Goal: Transaction & Acquisition: Purchase product/service

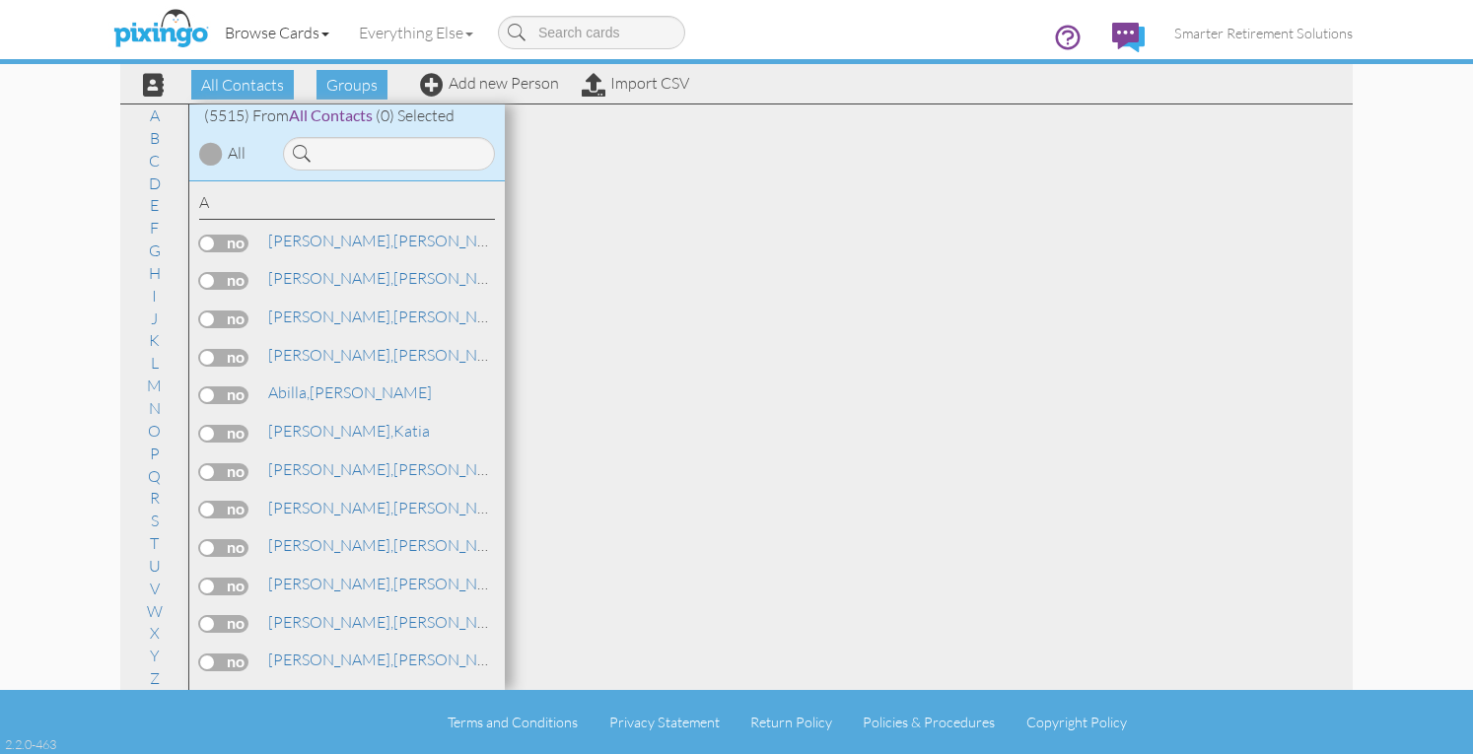
click at [304, 30] on link "Browse Cards" at bounding box center [277, 32] width 134 height 49
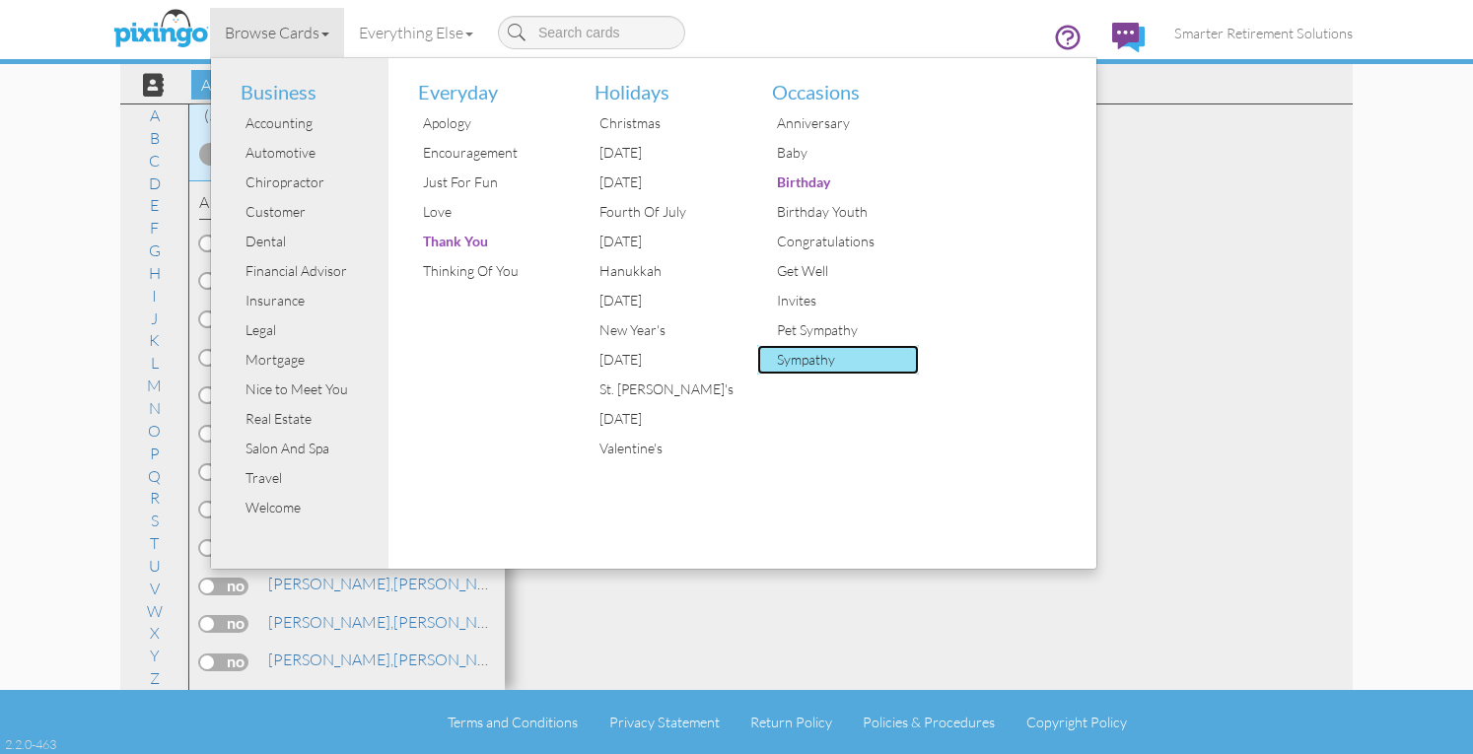
click at [810, 354] on div "Sympathy" at bounding box center [846, 360] width 148 height 30
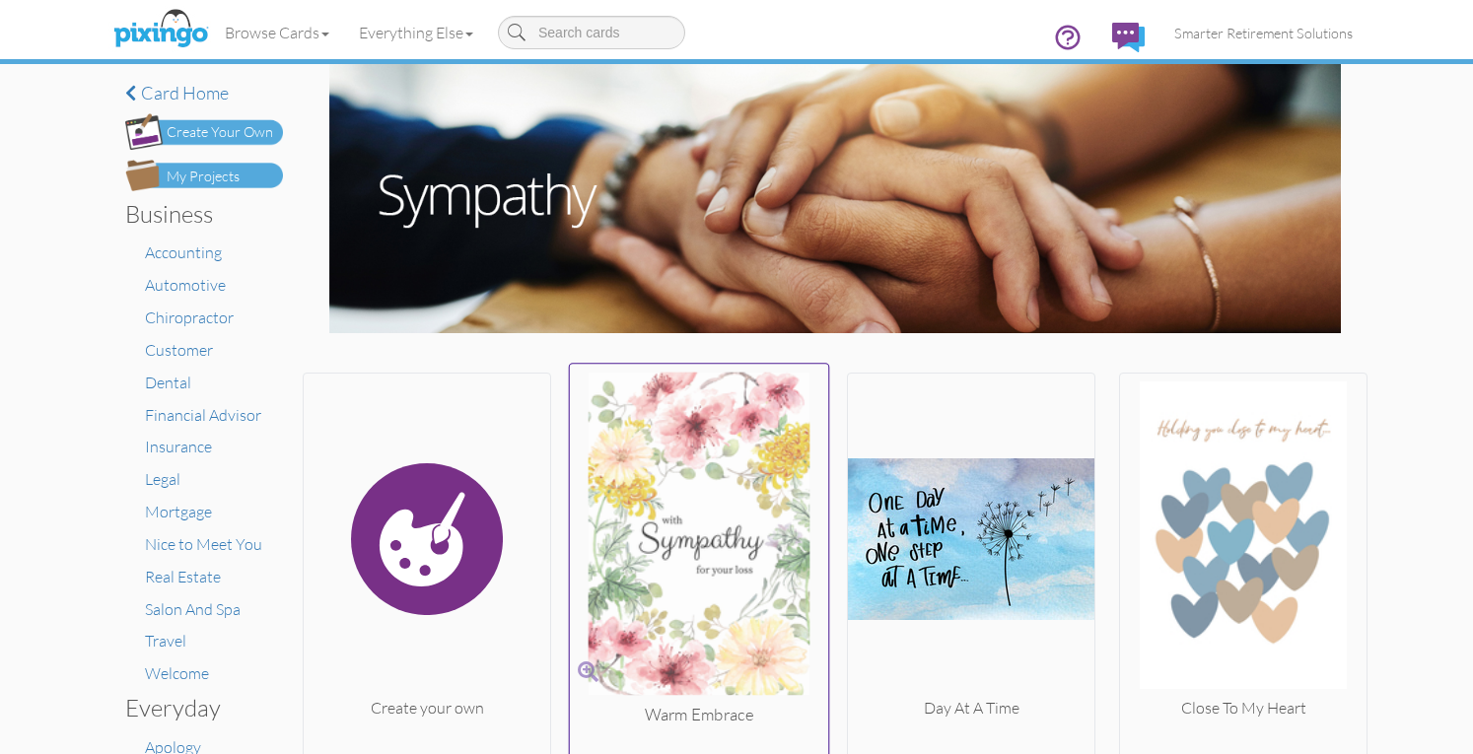
click at [731, 539] on img at bounding box center [699, 537] width 259 height 331
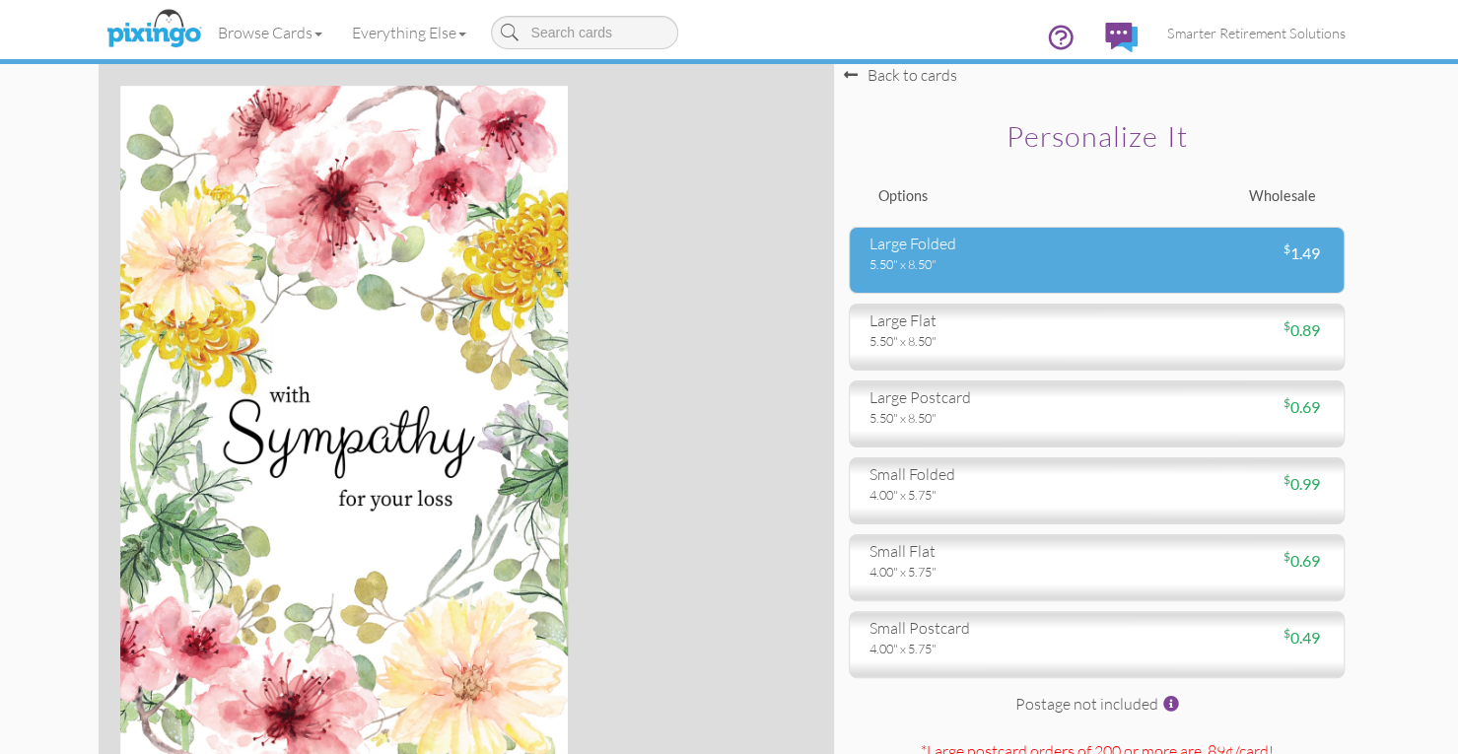
click at [950, 283] on div "large folded 5.50" x 8.50" $ 1.49" at bounding box center [1097, 260] width 496 height 67
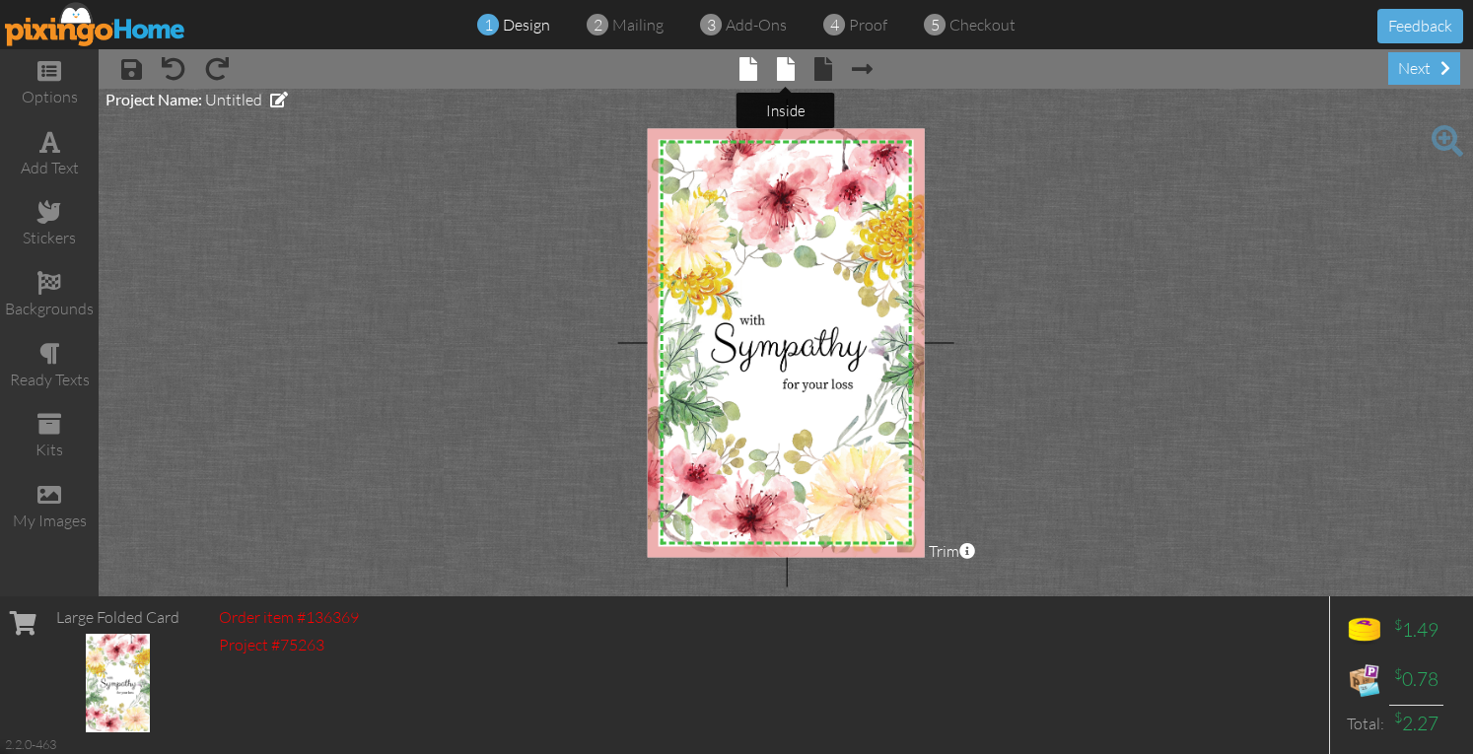
click at [790, 76] on span at bounding box center [786, 69] width 18 height 24
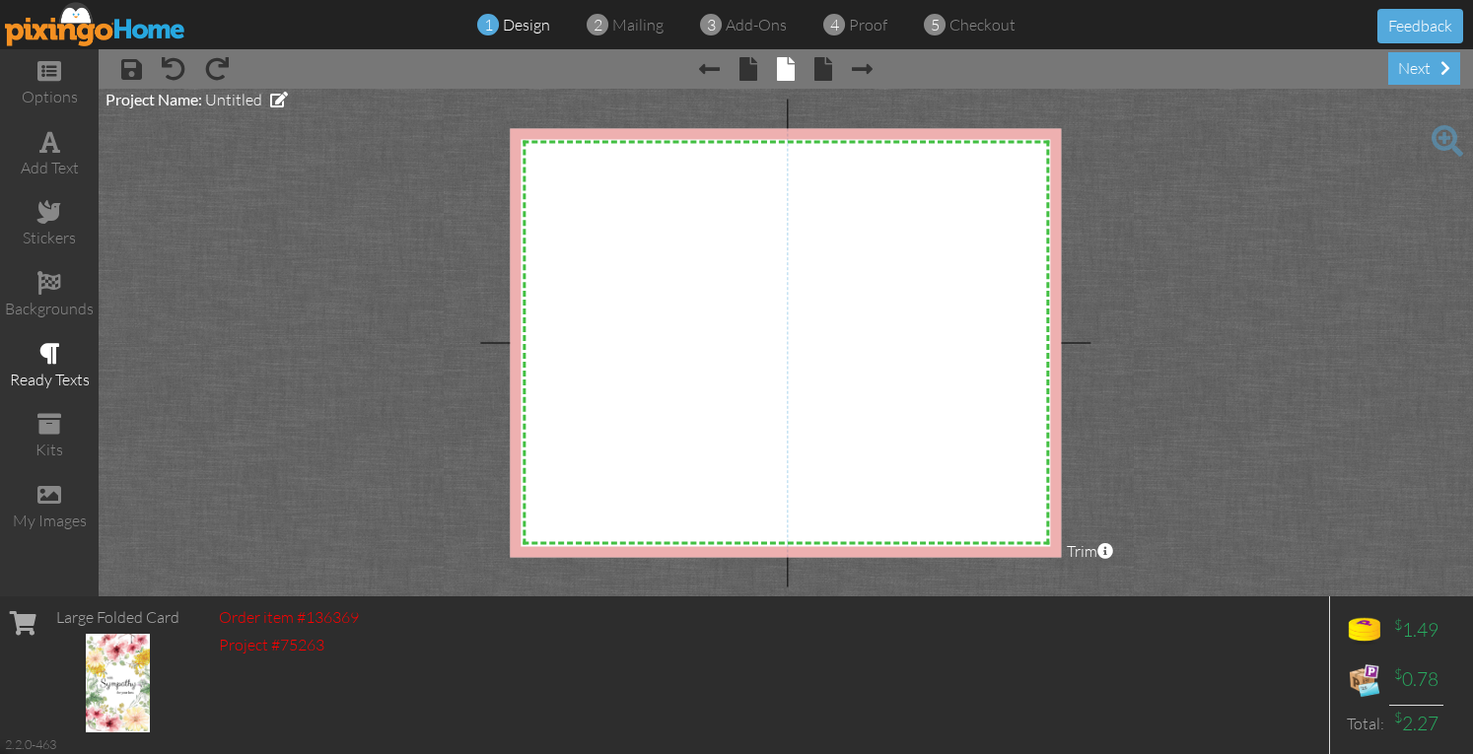
click at [47, 360] on span at bounding box center [49, 354] width 21 height 24
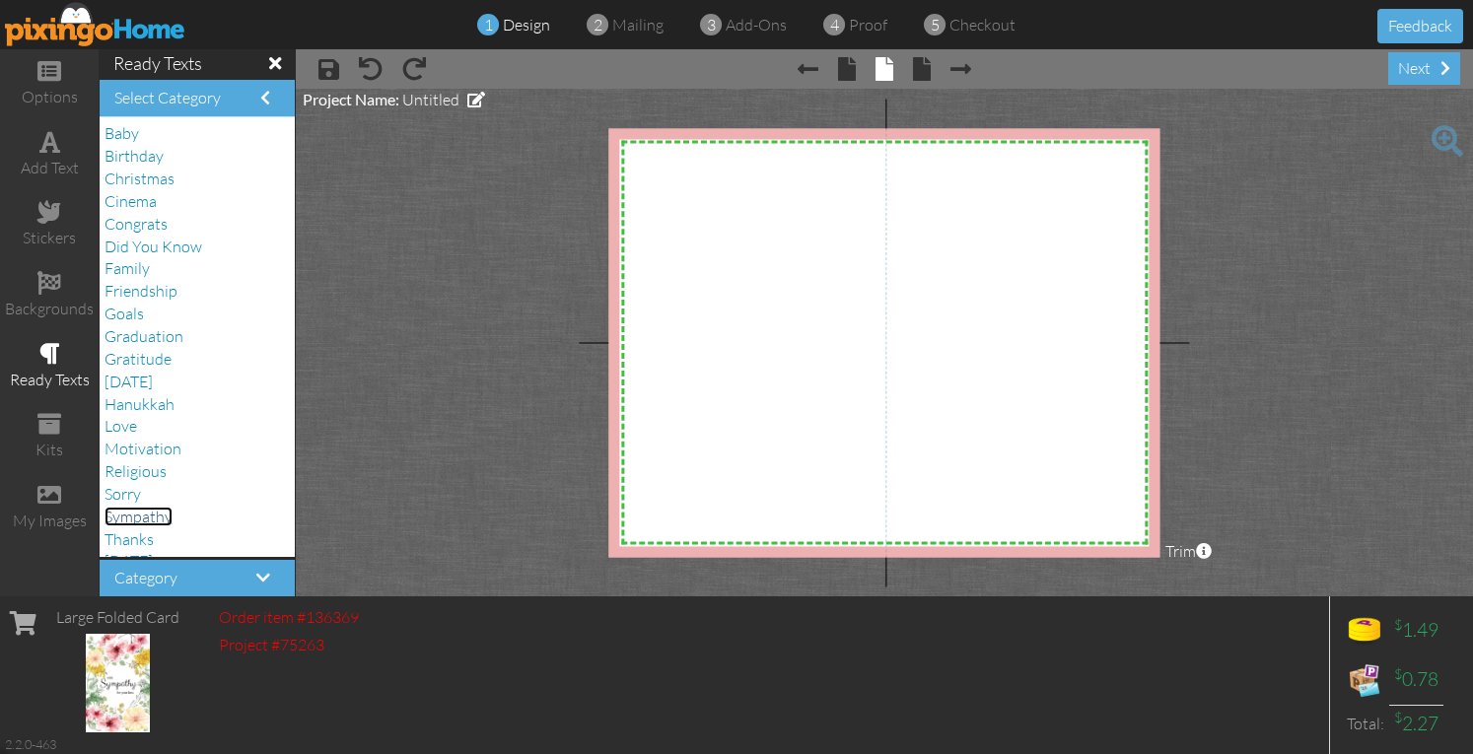
click at [159, 517] on span "Sympathy" at bounding box center [139, 517] width 68 height 20
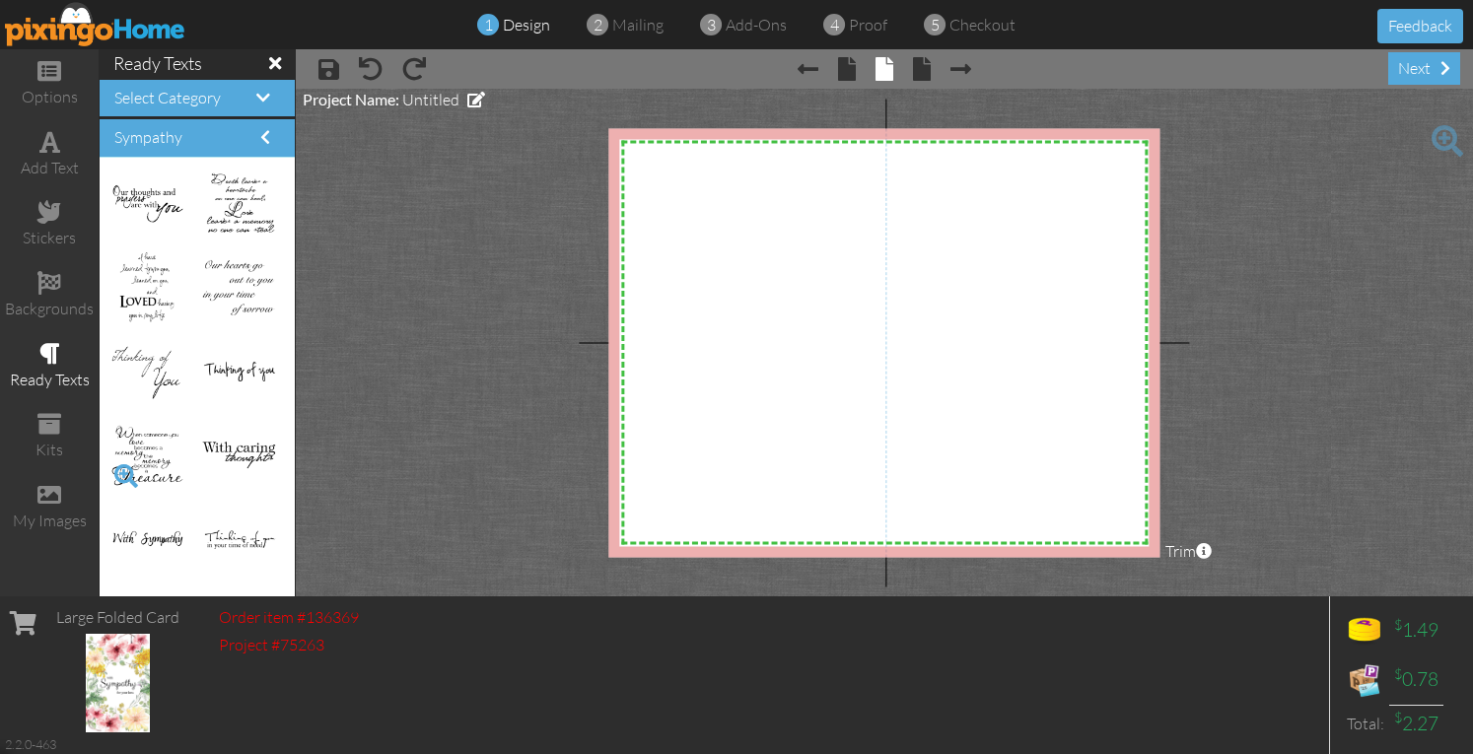
click at [124, 472] on span at bounding box center [126, 476] width 34 height 34
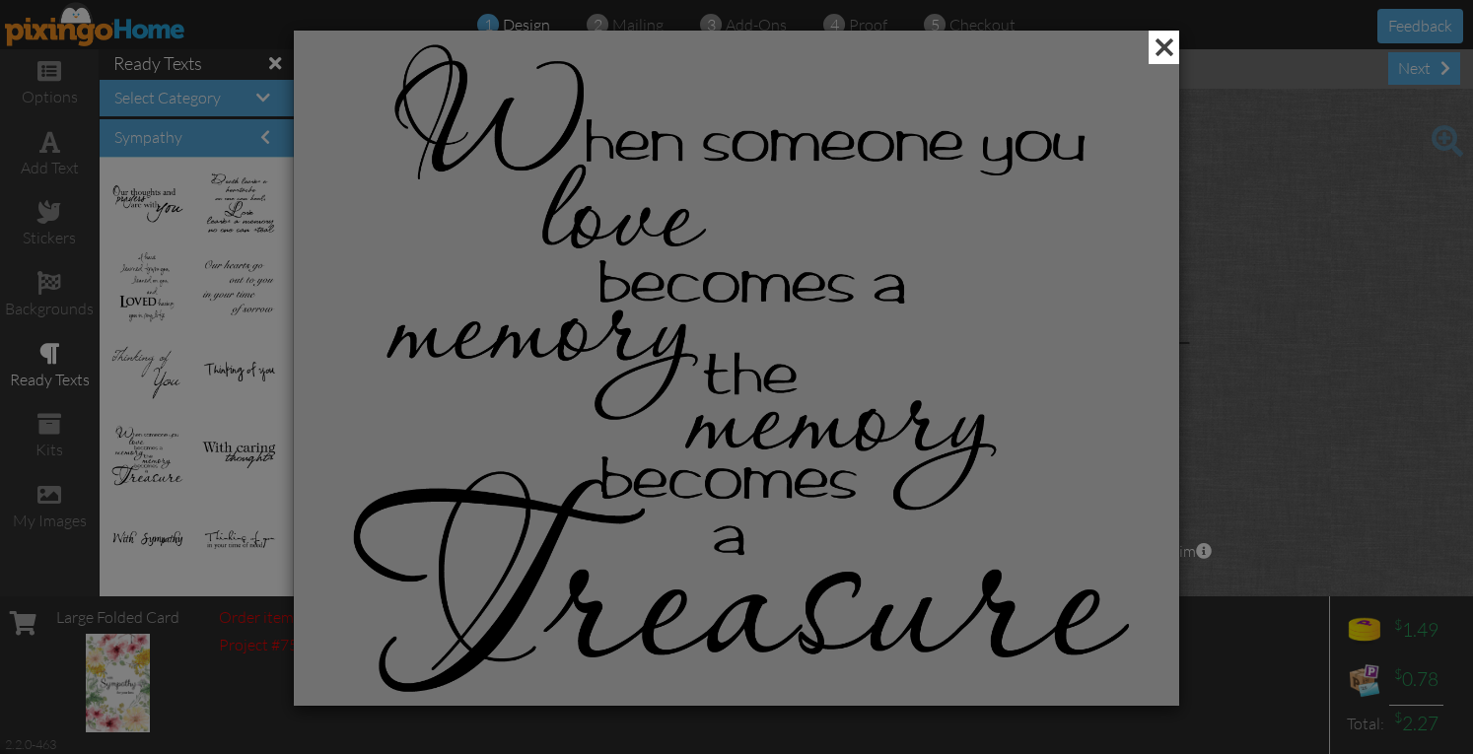
click at [1159, 53] on span at bounding box center [1164, 48] width 31 height 34
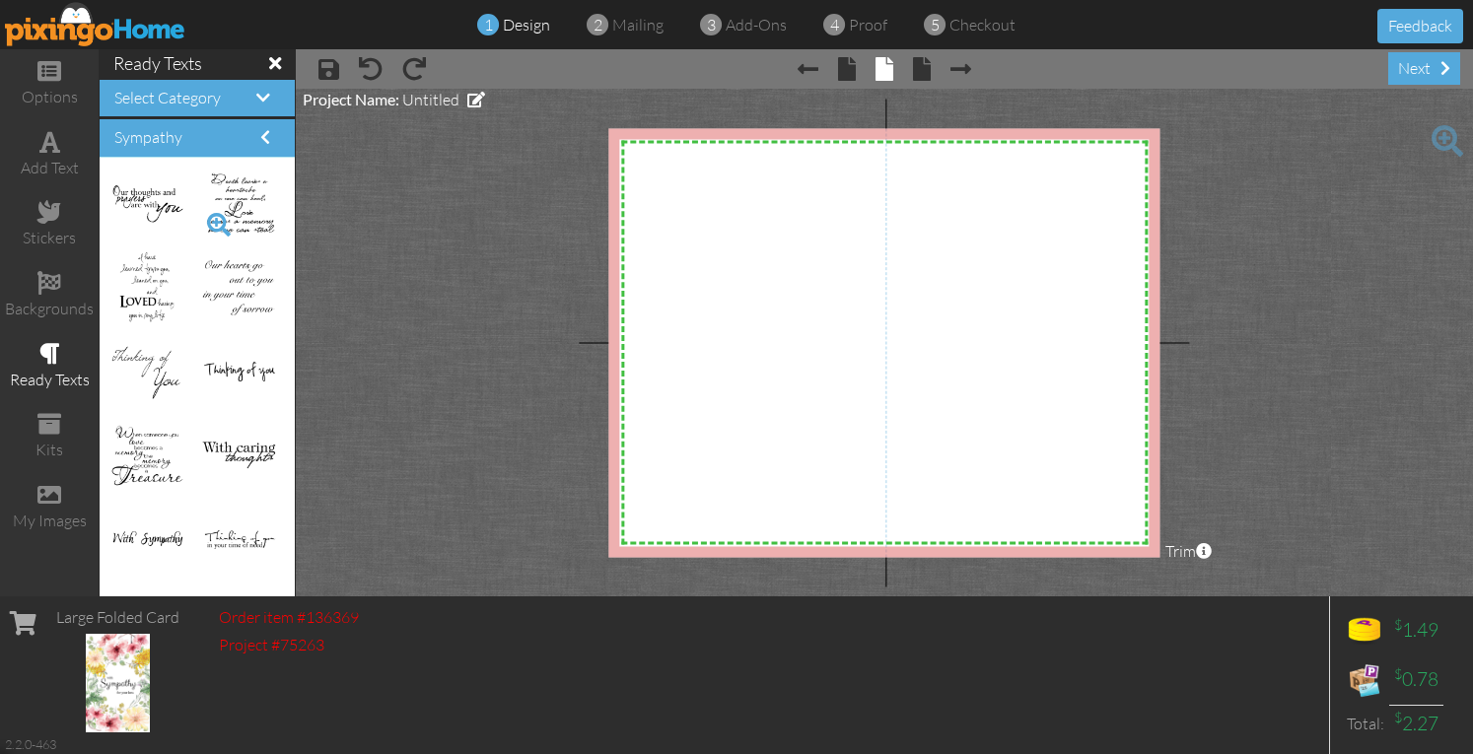
click at [211, 214] on span at bounding box center [219, 225] width 34 height 34
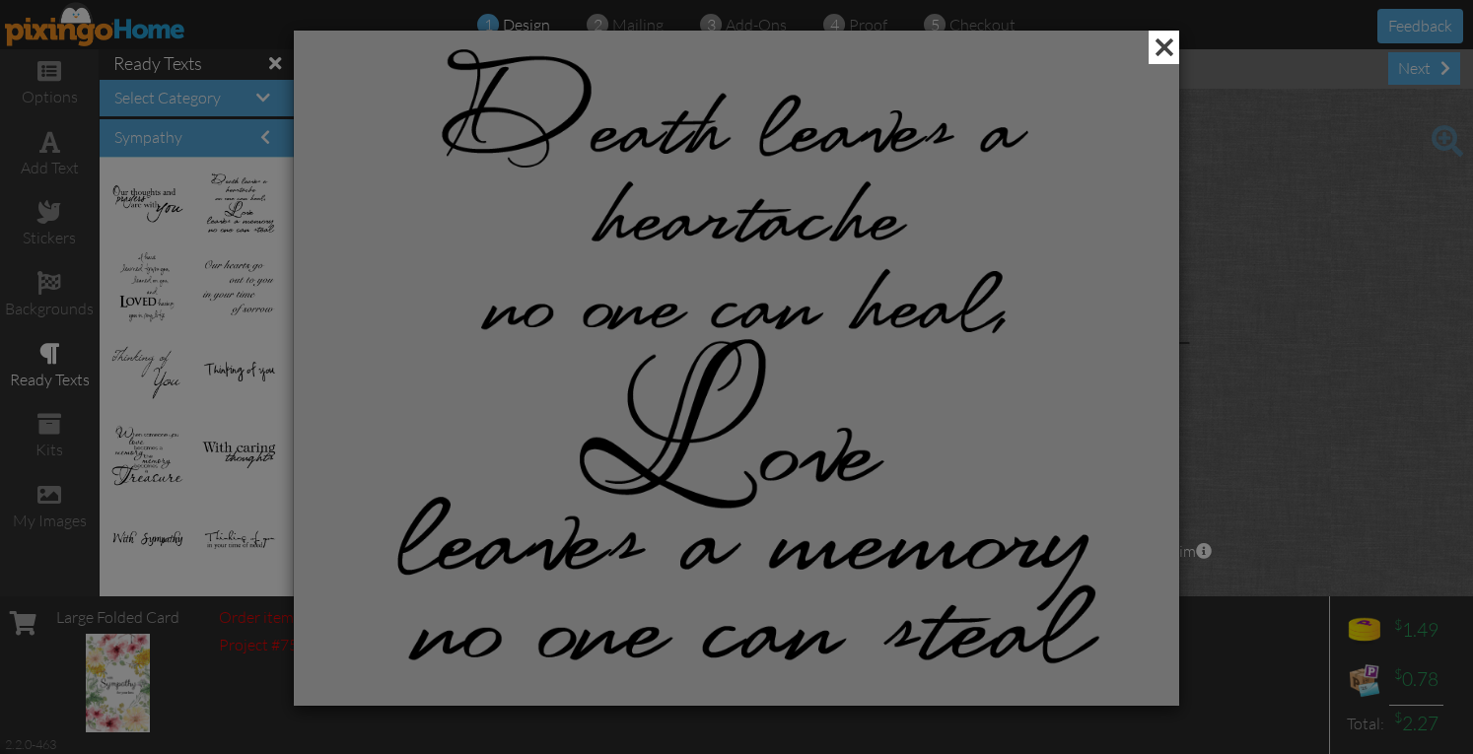
click at [1157, 47] on span at bounding box center [1164, 48] width 31 height 34
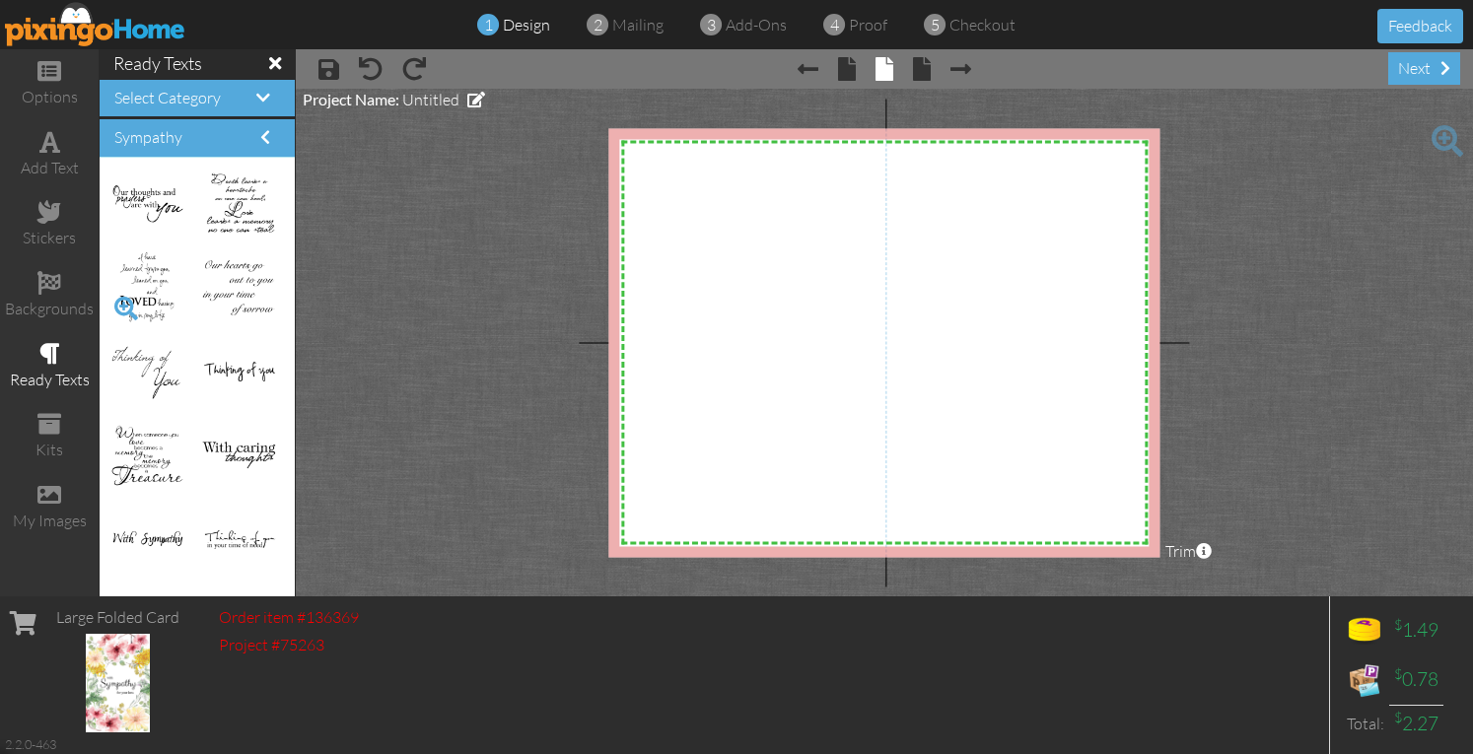
click at [135, 305] on span at bounding box center [126, 309] width 34 height 34
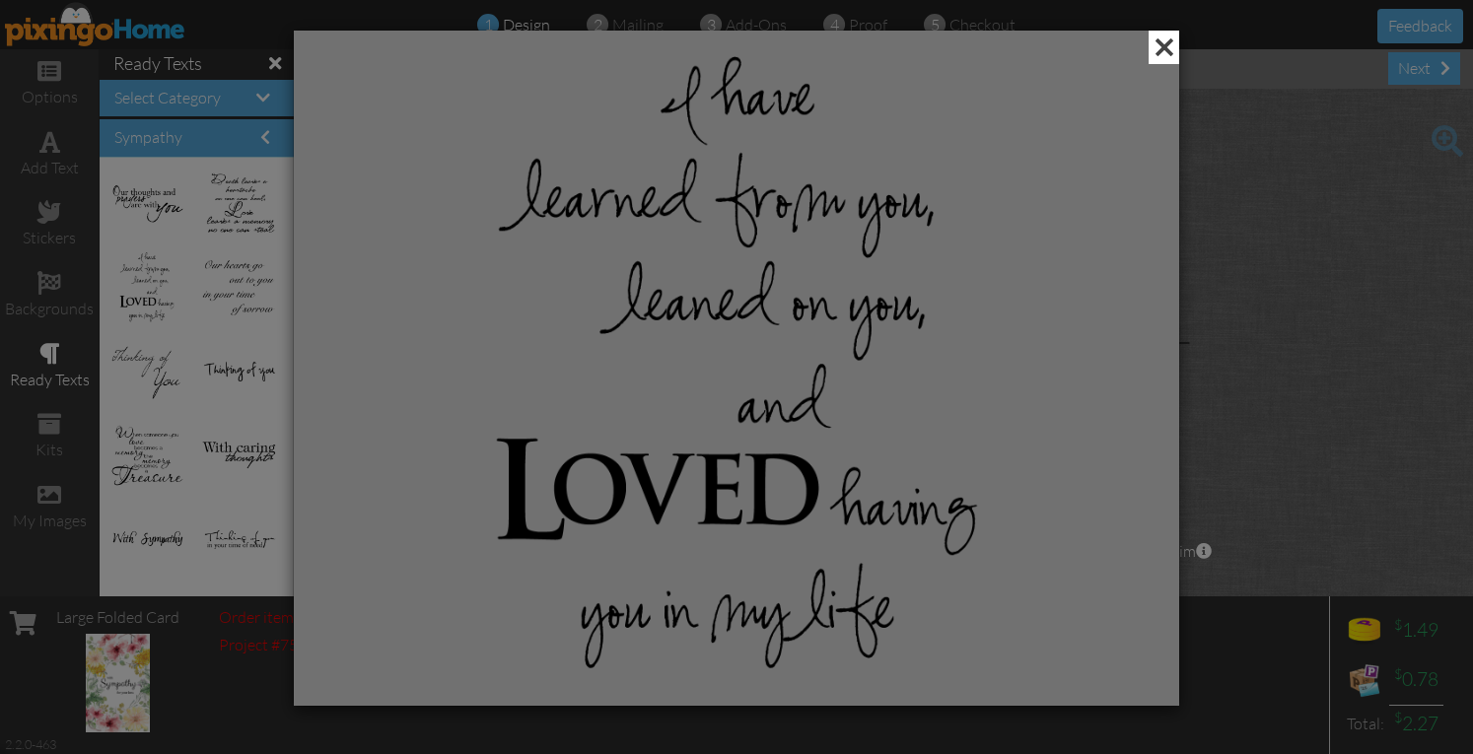
click at [1159, 51] on span at bounding box center [1164, 48] width 31 height 34
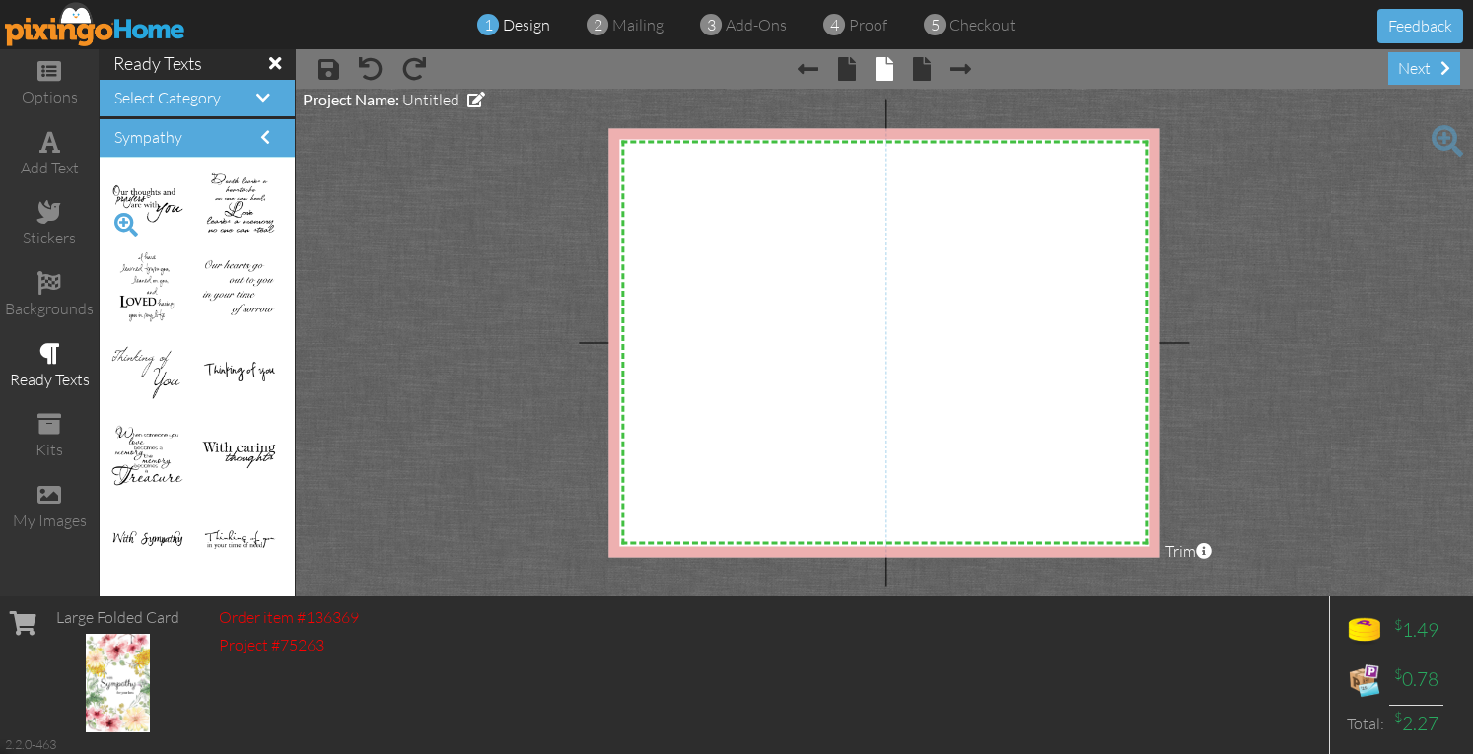
click at [124, 216] on span at bounding box center [126, 225] width 34 height 34
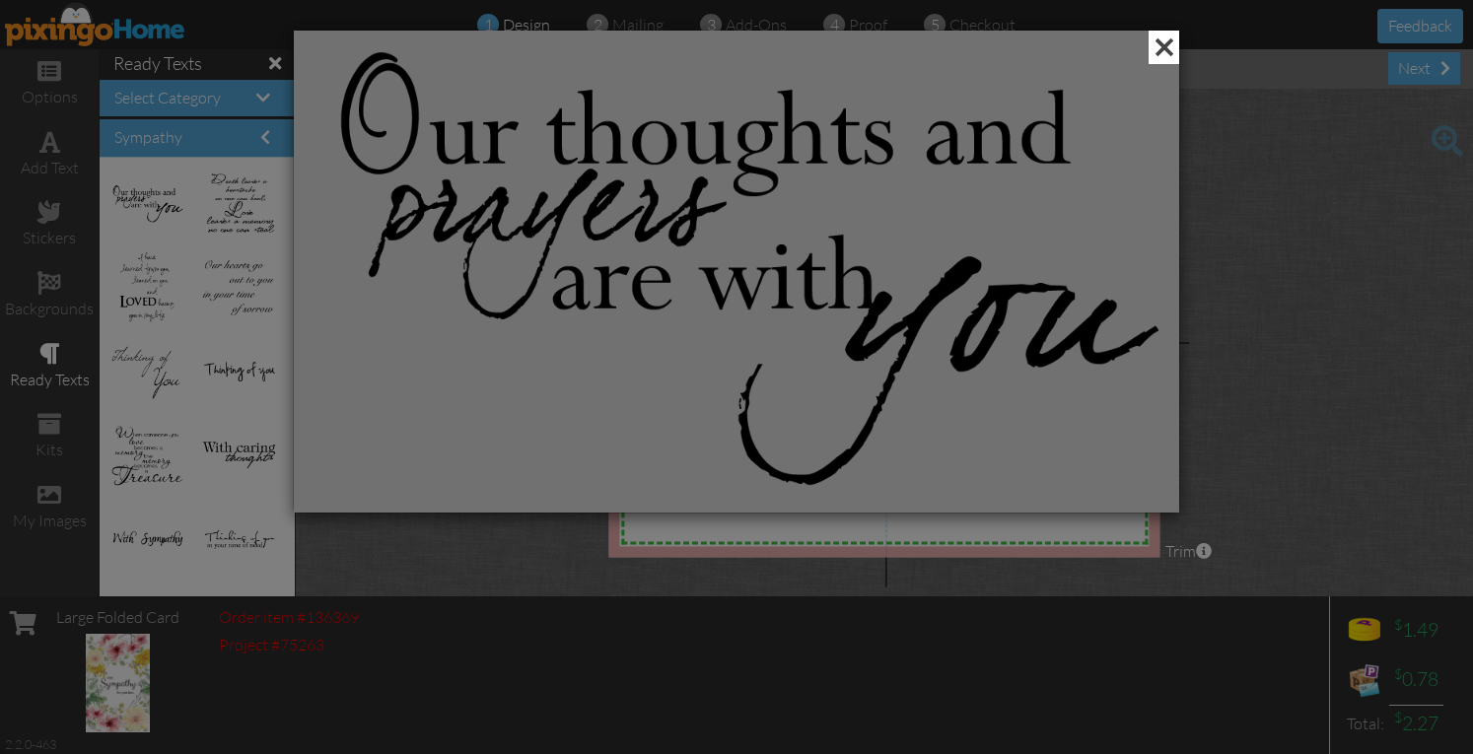
click at [1165, 46] on span at bounding box center [1164, 48] width 31 height 34
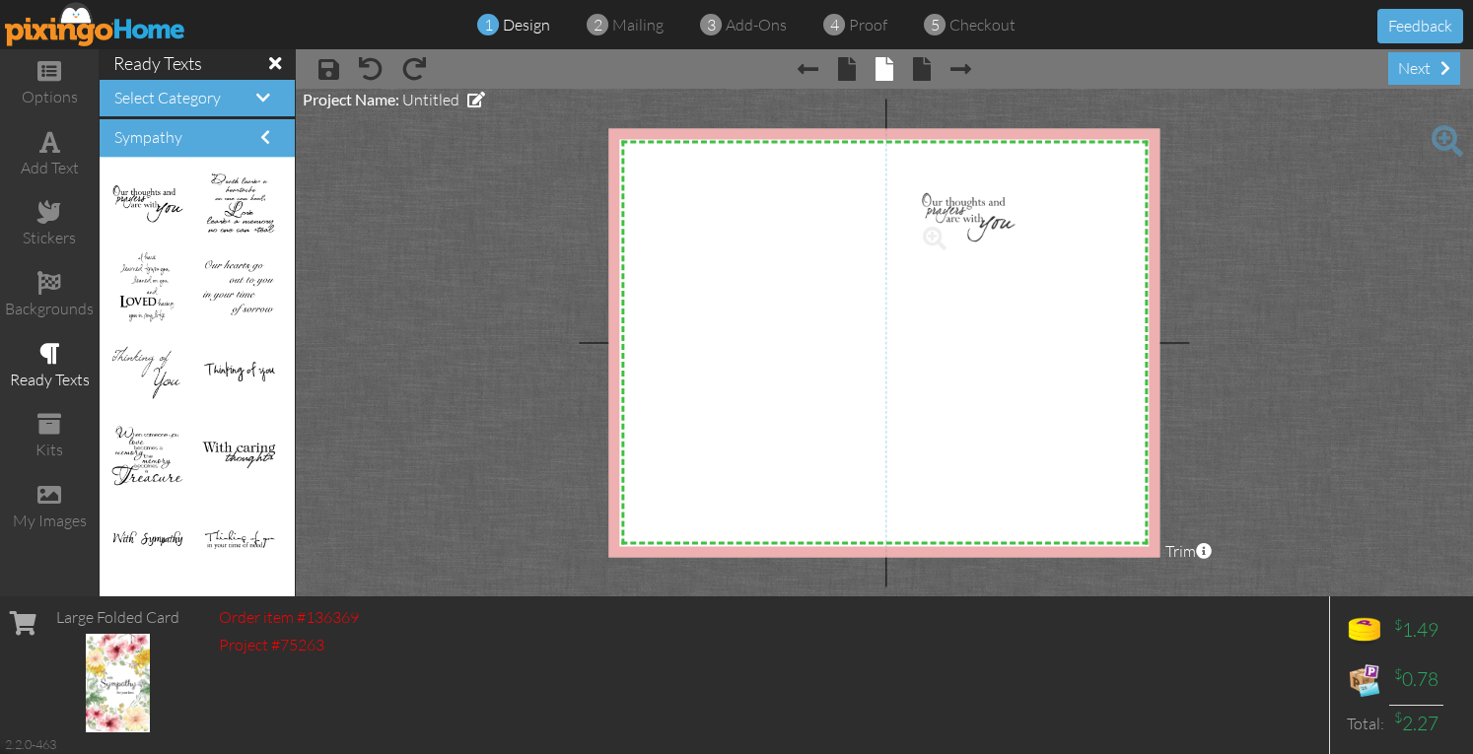
drag, startPoint x: 148, startPoint y: 189, endPoint x: 964, endPoint y: 202, distance: 816.4
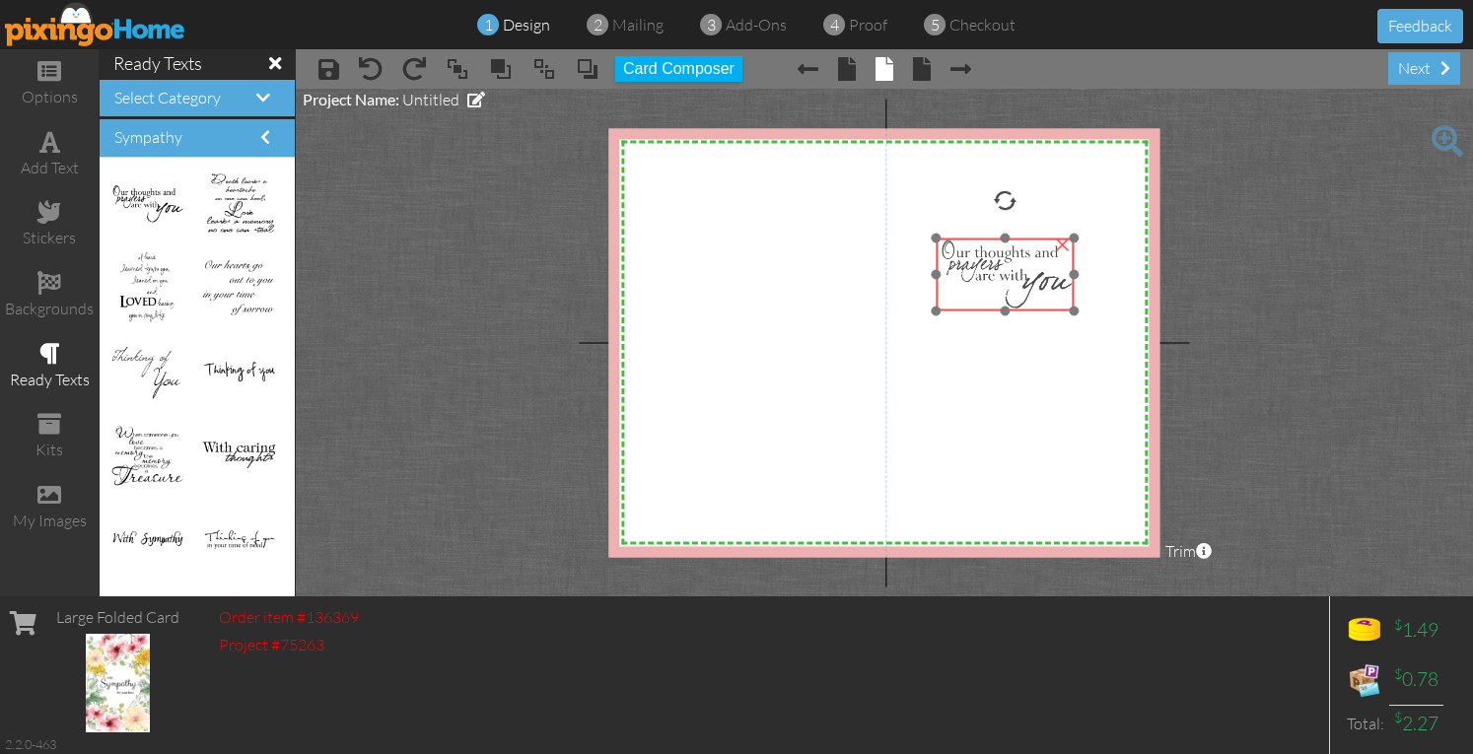
drag, startPoint x: 1038, startPoint y: 244, endPoint x: 1049, endPoint y: 303, distance: 60.1
click at [1049, 303] on img at bounding box center [1006, 274] width 138 height 73
click at [54, 153] on div "add text" at bounding box center [49, 154] width 99 height 69
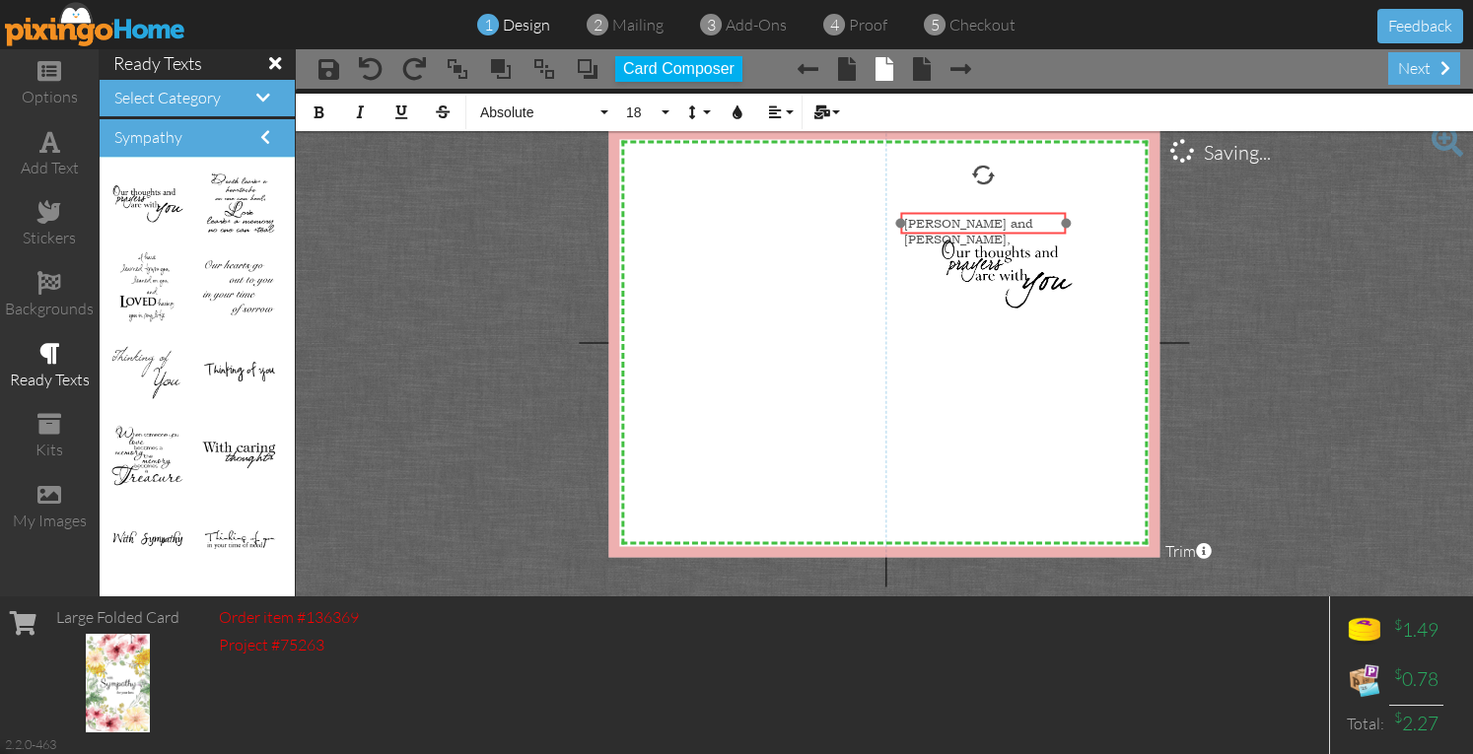
drag, startPoint x: 973, startPoint y: 190, endPoint x: 973, endPoint y: 232, distance: 41.4
click at [973, 232] on div "[PERSON_NAME] and [PERSON_NAME], ​ ​" at bounding box center [984, 232] width 166 height 38
click at [973, 224] on span "[PERSON_NAME] and [PERSON_NAME]," at bounding box center [968, 232] width 129 height 32
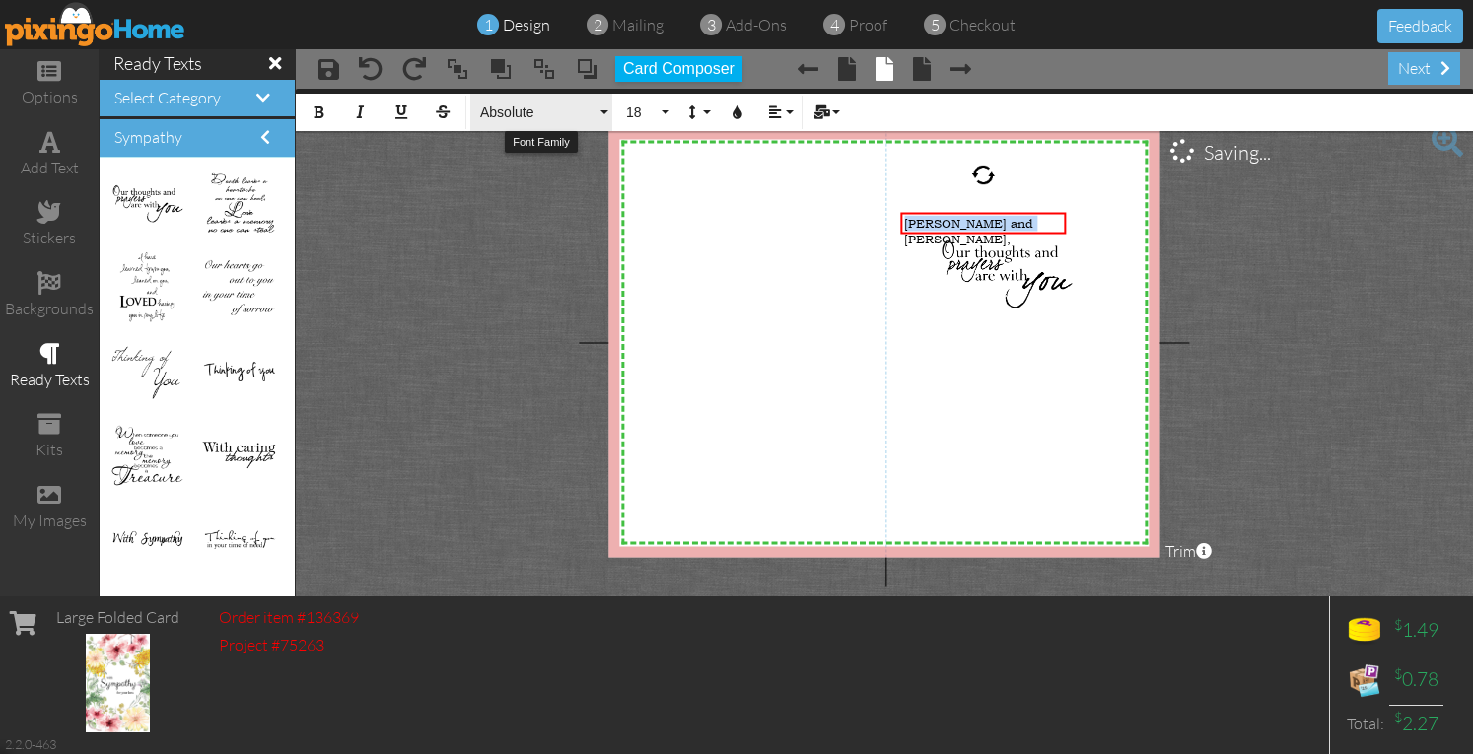
click at [606, 105] on button "Absolute" at bounding box center [541, 112] width 142 height 37
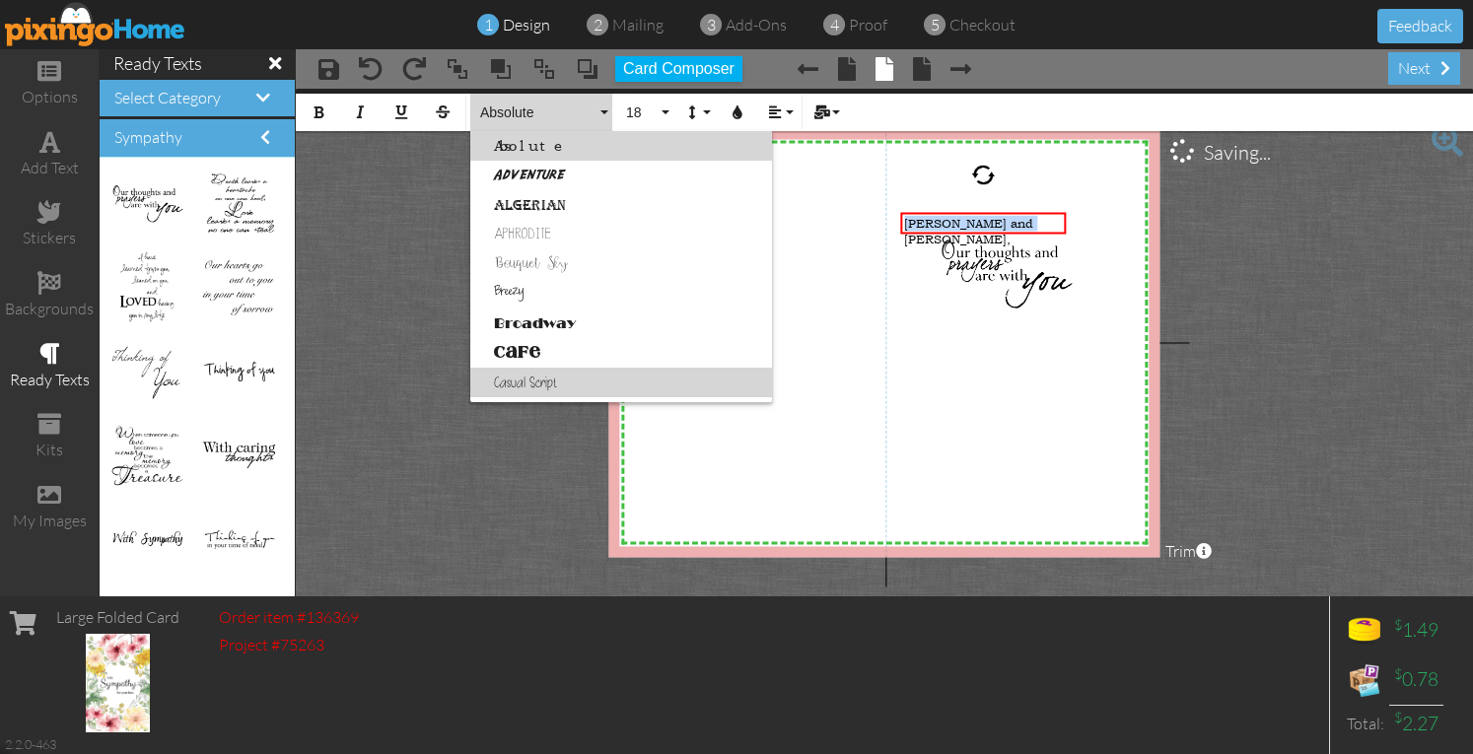
click at [512, 378] on link "Casual Script" at bounding box center [621, 383] width 302 height 30
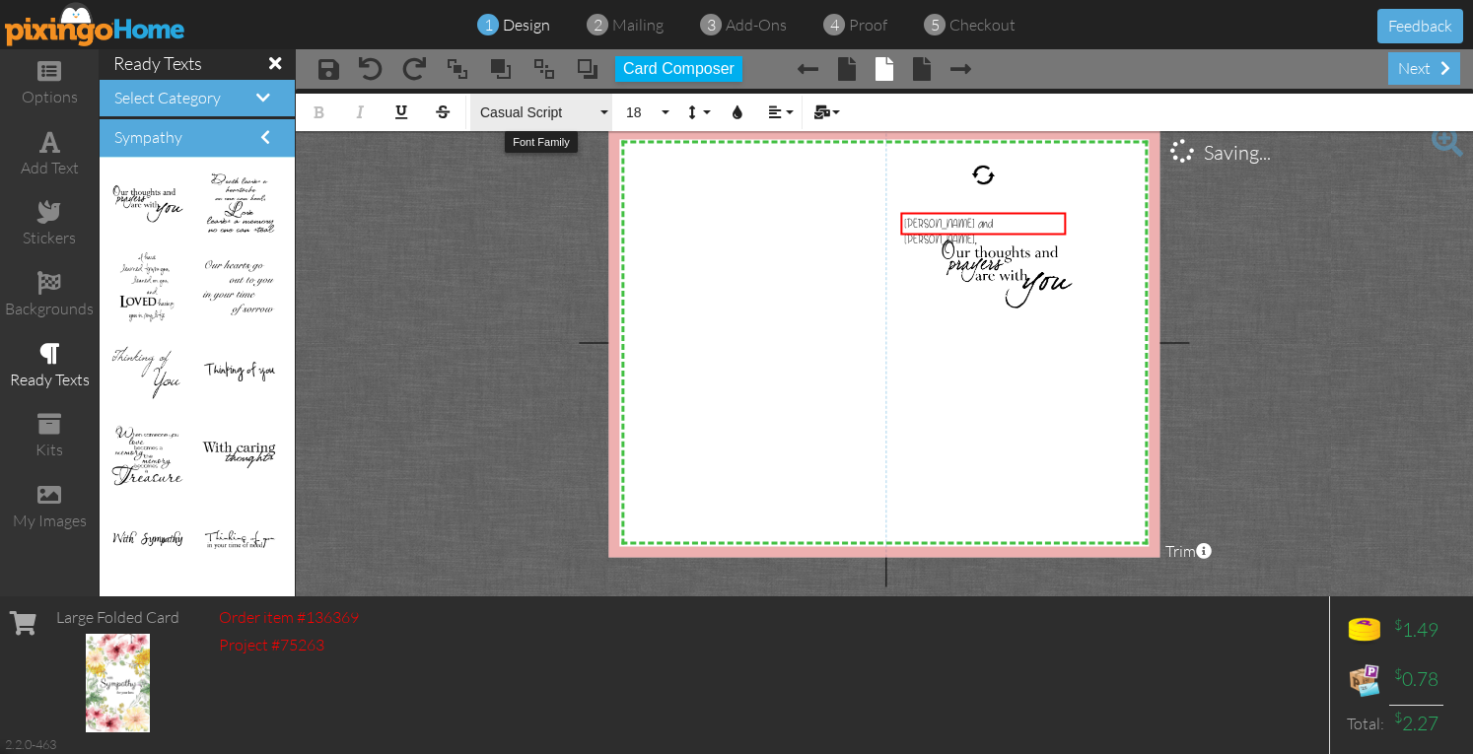
click at [576, 112] on span "Casual Script" at bounding box center [537, 113] width 118 height 17
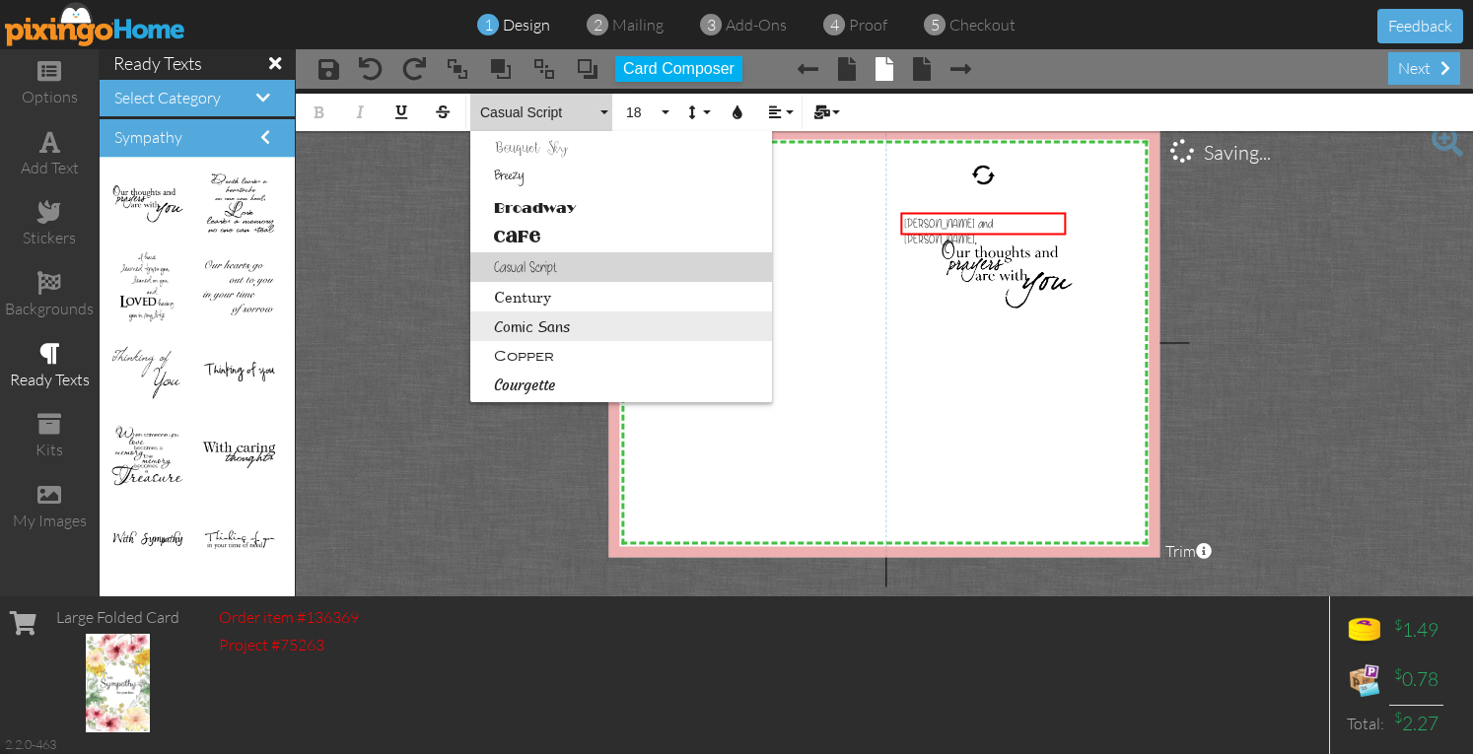
scroll to position [214, 0]
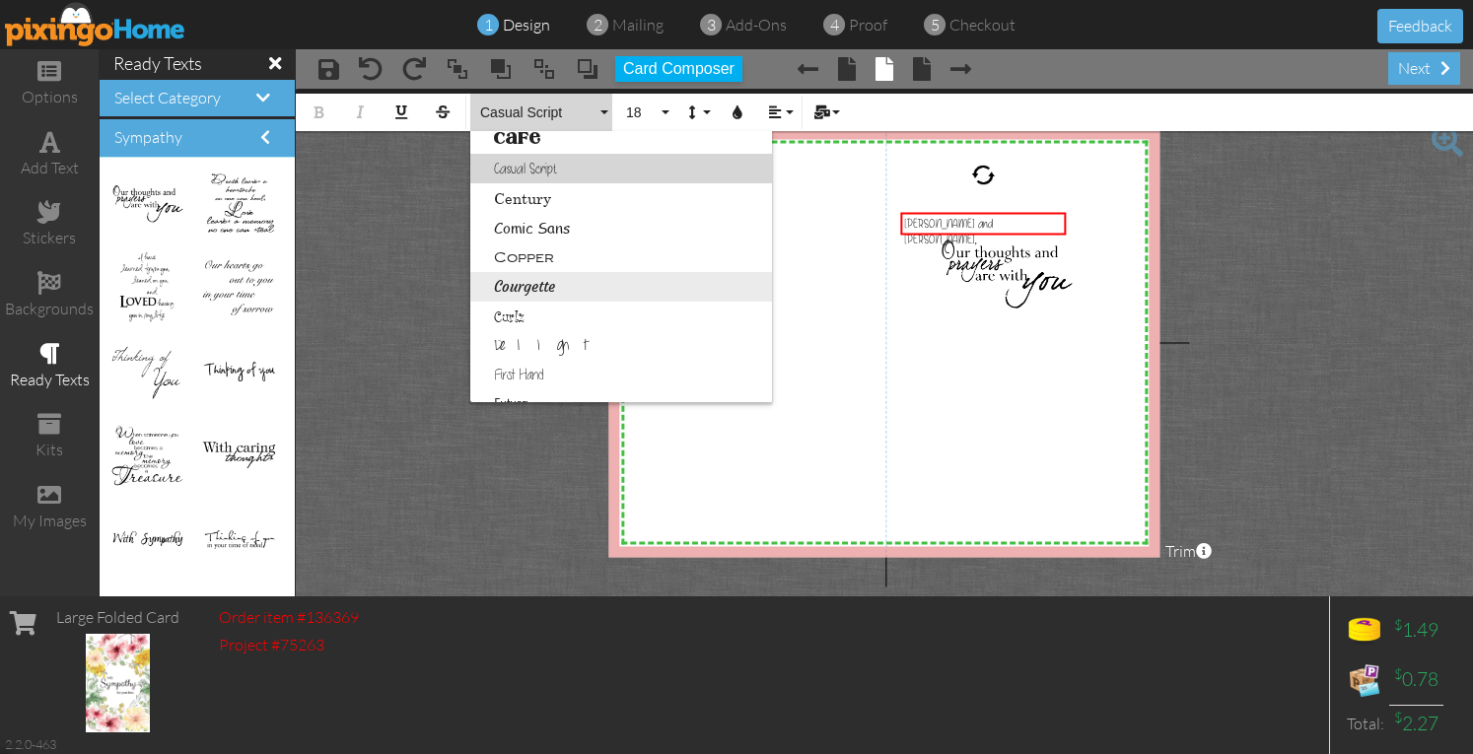
click at [555, 289] on link "Courgette" at bounding box center [621, 287] width 302 height 30
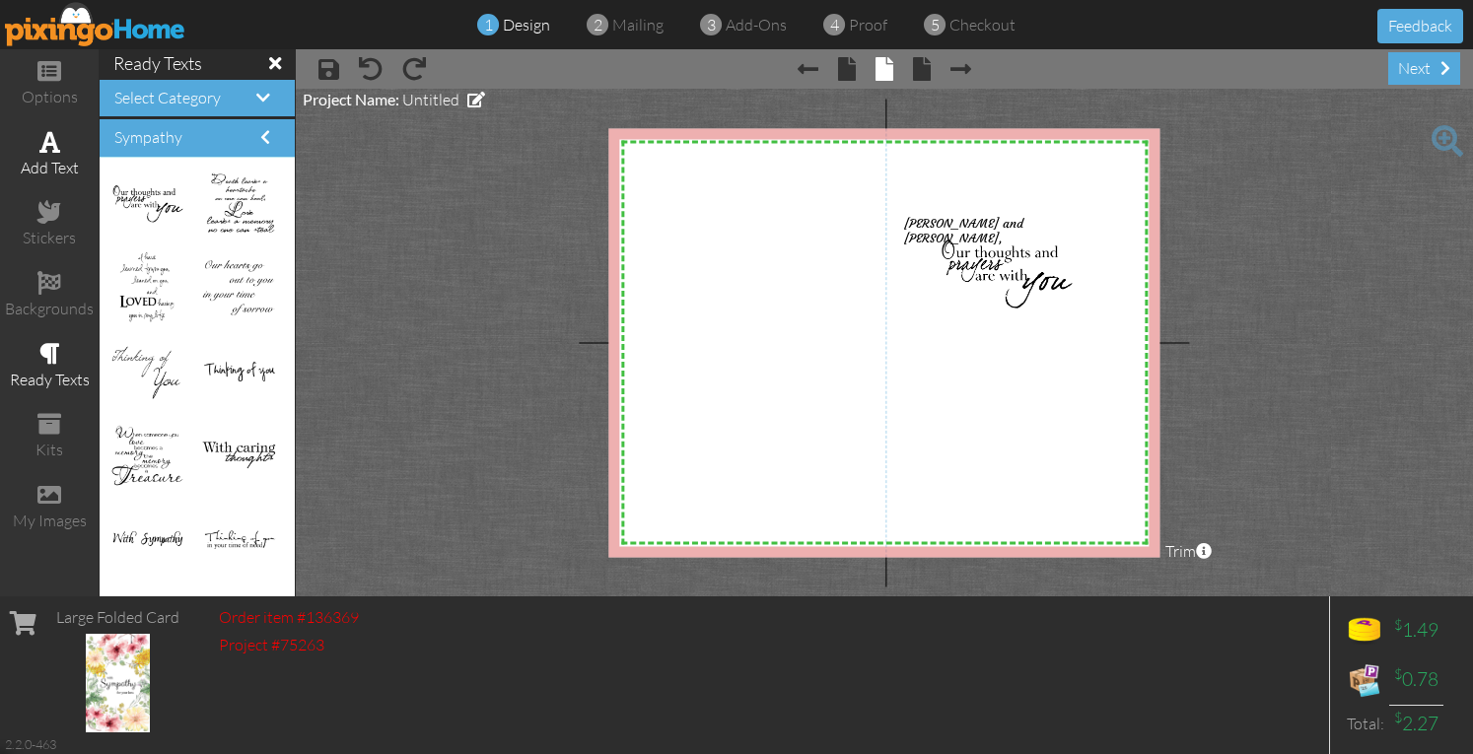
click at [59, 147] on div "add text" at bounding box center [49, 154] width 99 height 69
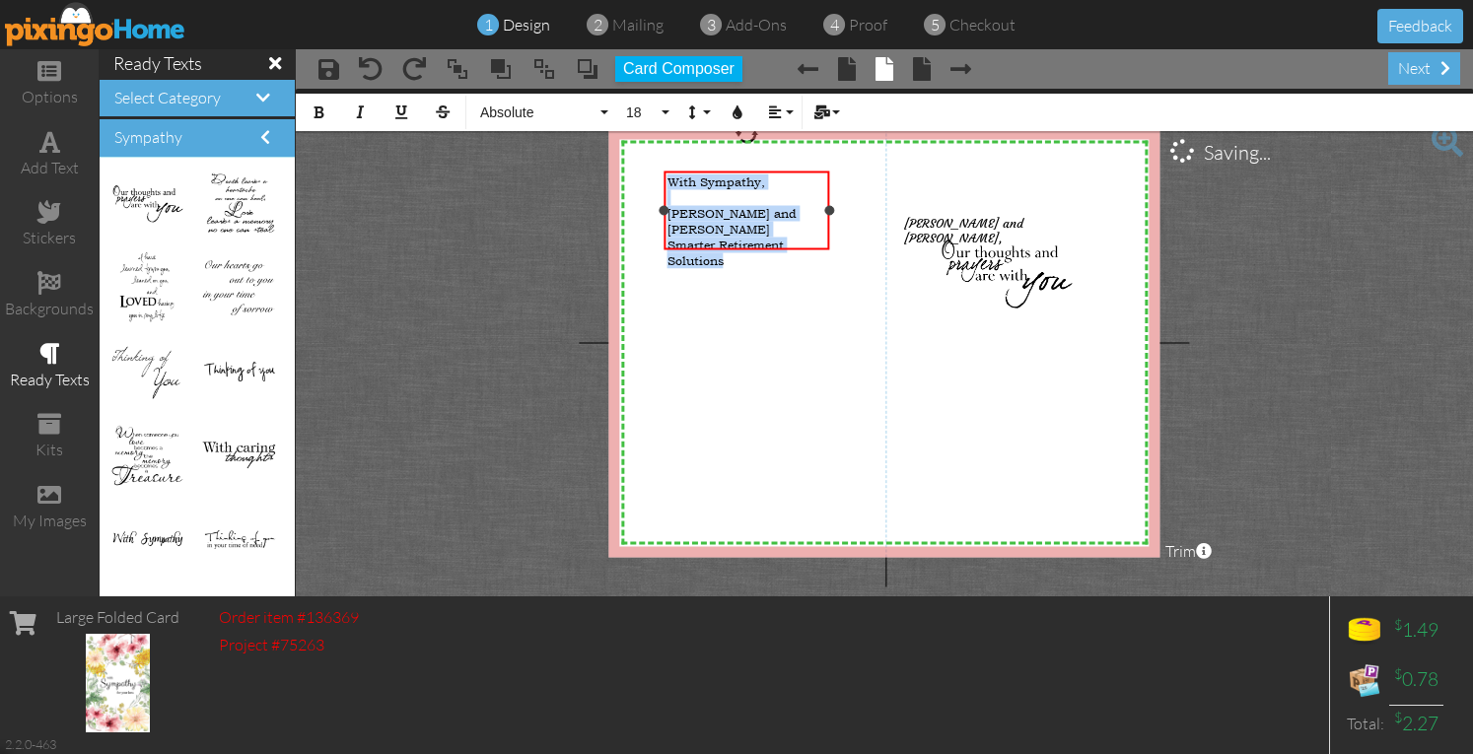
drag, startPoint x: 734, startPoint y: 242, endPoint x: 663, endPoint y: 178, distance: 95.0
click at [667, 182] on div "With Sympathy, ​ [PERSON_NAME] and [PERSON_NAME] Smarter Retirement Solutions" at bounding box center [746, 222] width 159 height 95
click at [565, 111] on span "Absolute" at bounding box center [537, 113] width 118 height 17
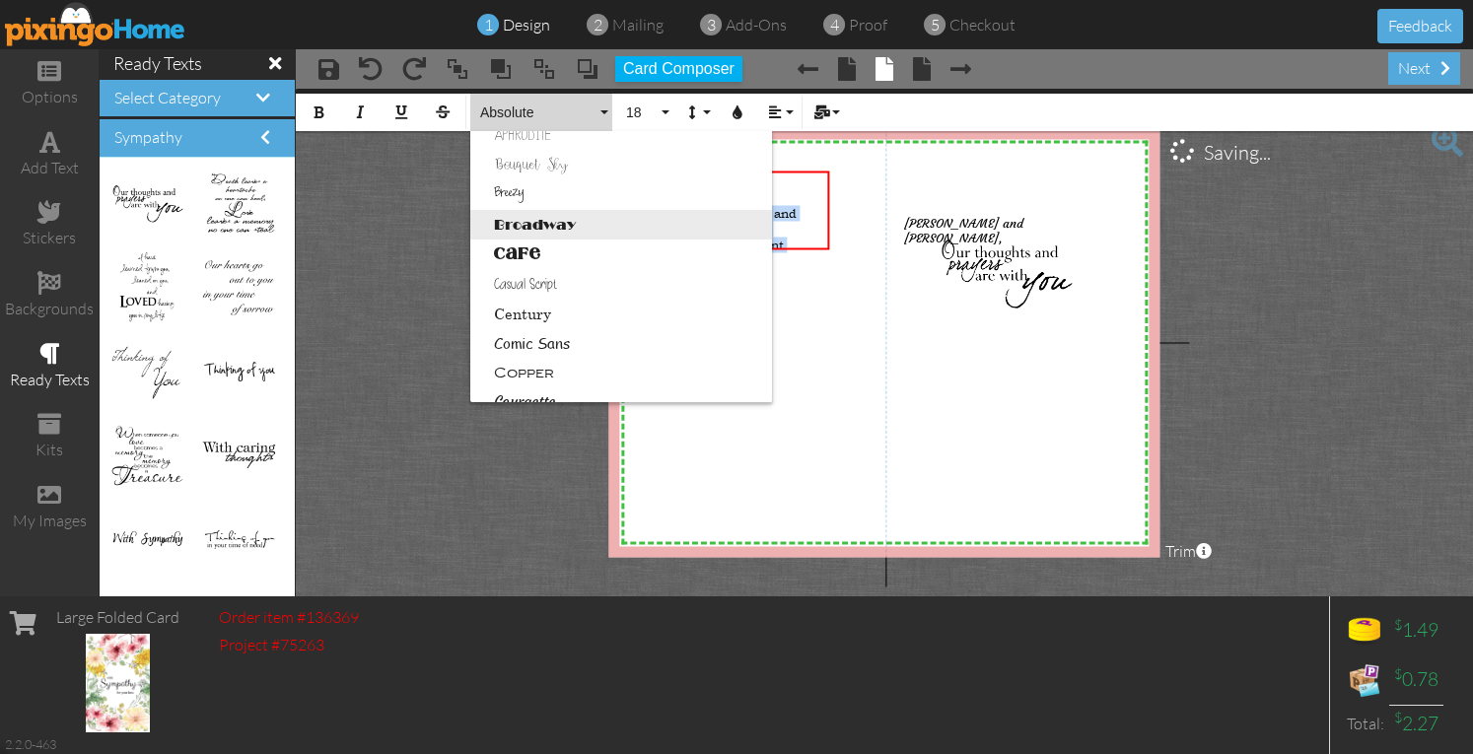
scroll to position [197, 0]
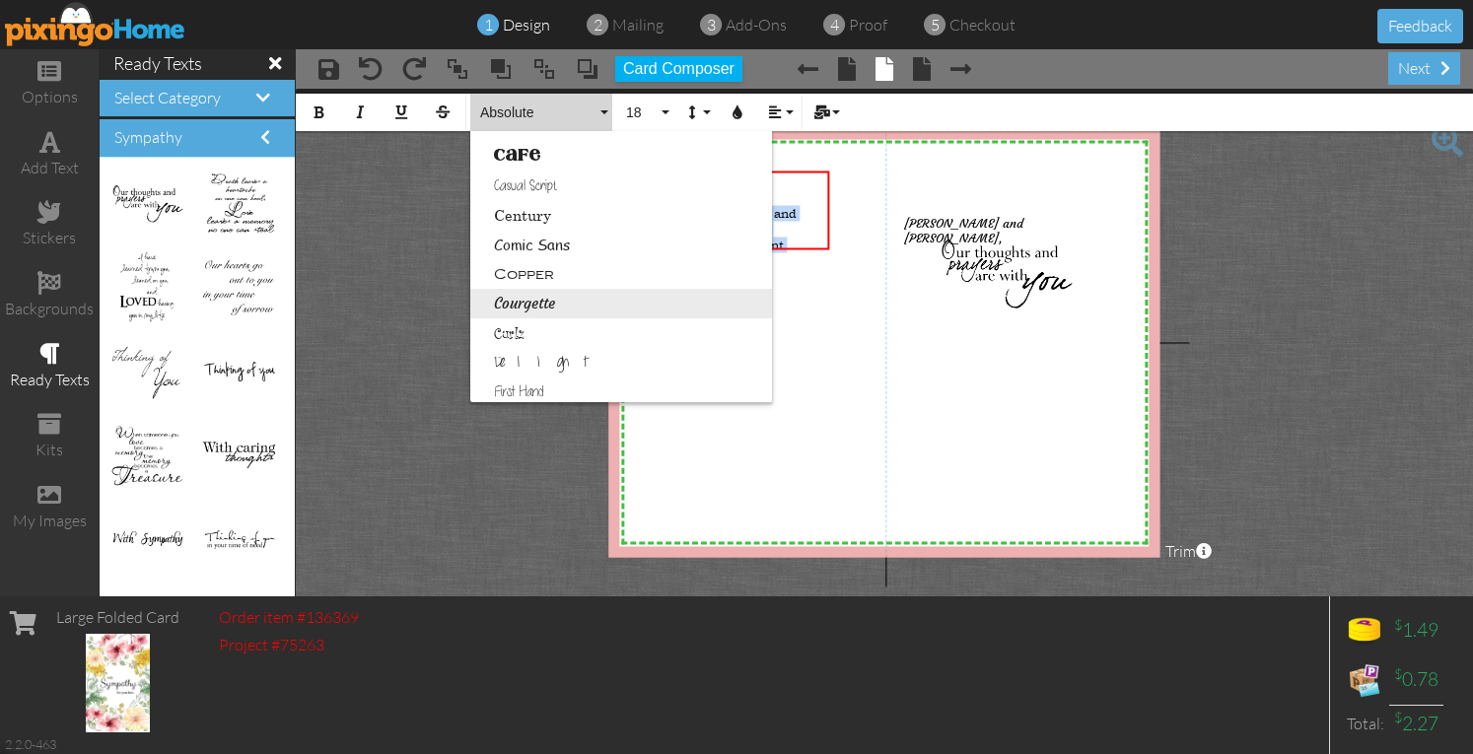
click at [540, 306] on link "Courgette" at bounding box center [621, 304] width 302 height 30
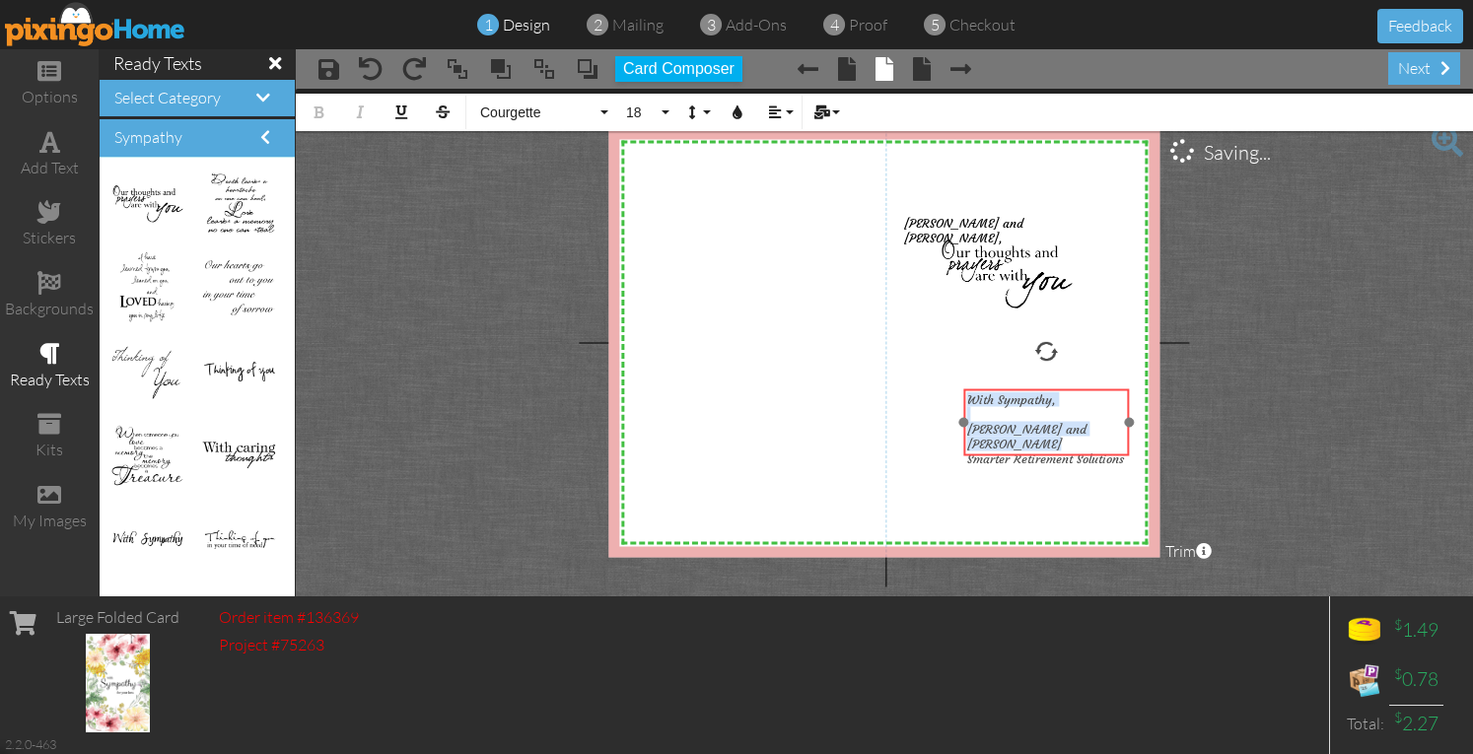
drag, startPoint x: 732, startPoint y: 237, endPoint x: 1031, endPoint y: 454, distance: 370.5
click at [1031, 454] on div "​ With Sympathy, ​ [PERSON_NAME] and [PERSON_NAME] Smarter Retirement Solutions…" at bounding box center [1046, 430] width 166 height 82
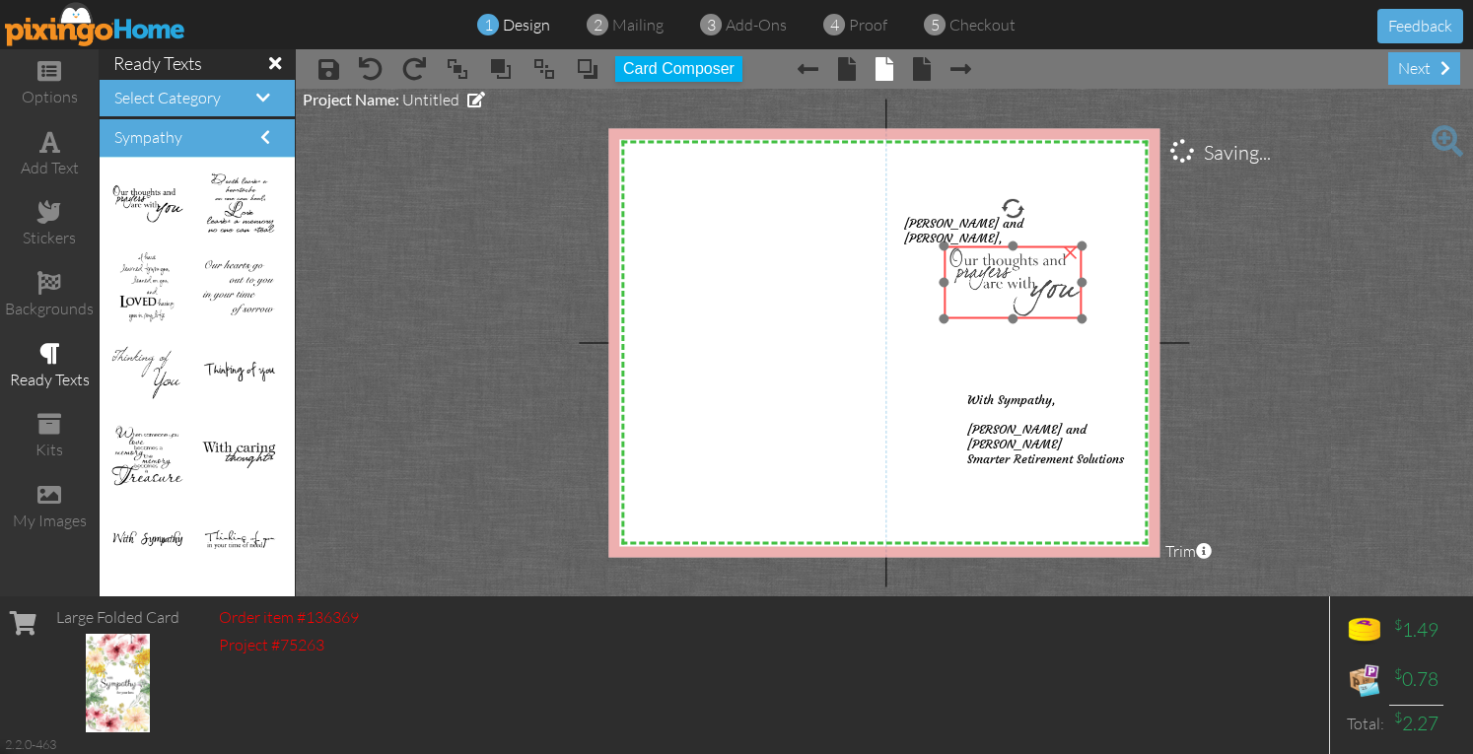
drag, startPoint x: 992, startPoint y: 287, endPoint x: 1000, endPoint y: 295, distance: 11.2
click at [1000, 295] on img at bounding box center [1013, 281] width 138 height 73
drag, startPoint x: 1079, startPoint y: 316, endPoint x: 1088, endPoint y: 324, distance: 12.6
click at [1088, 324] on div "×" at bounding box center [1020, 285] width 153 height 81
click at [1056, 303] on img at bounding box center [1013, 286] width 153 height 81
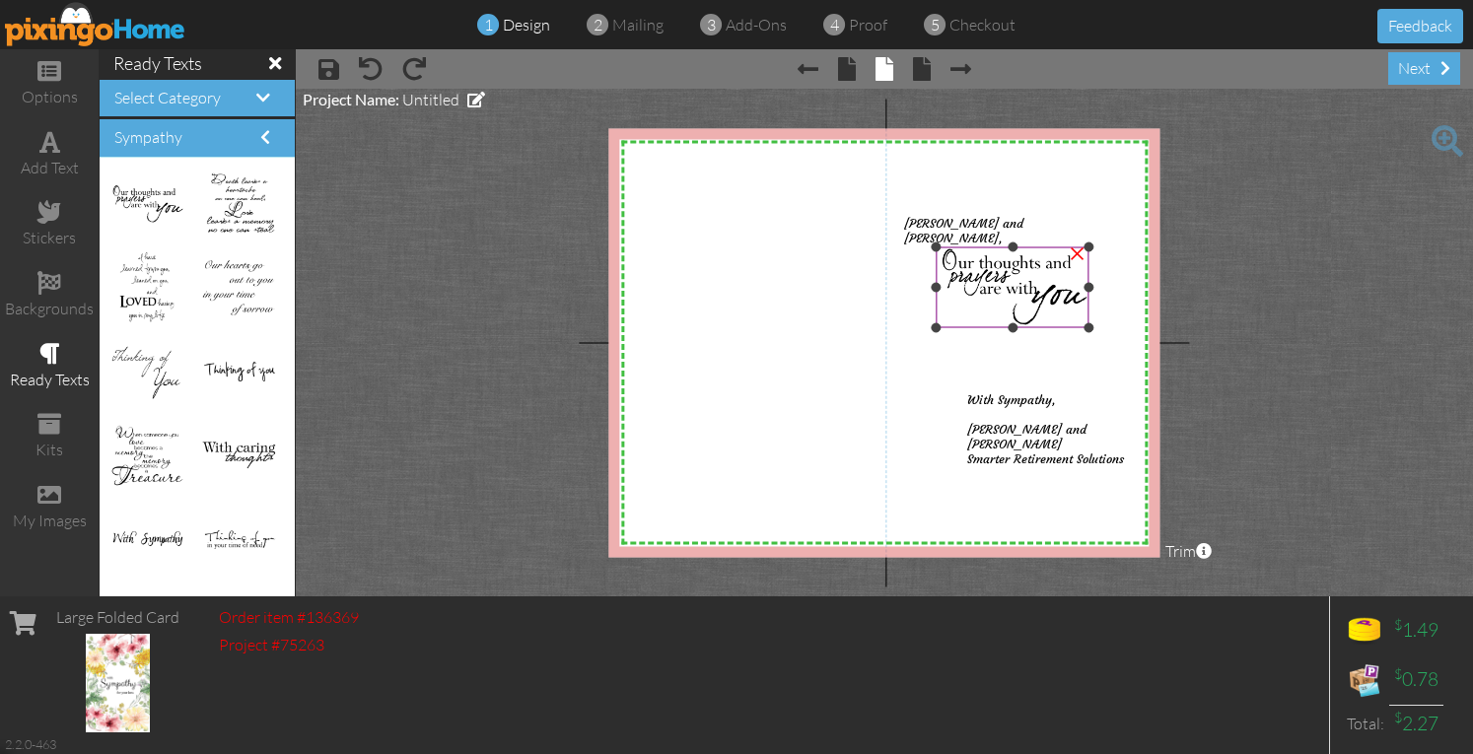
click at [1007, 289] on img at bounding box center [1013, 286] width 153 height 81
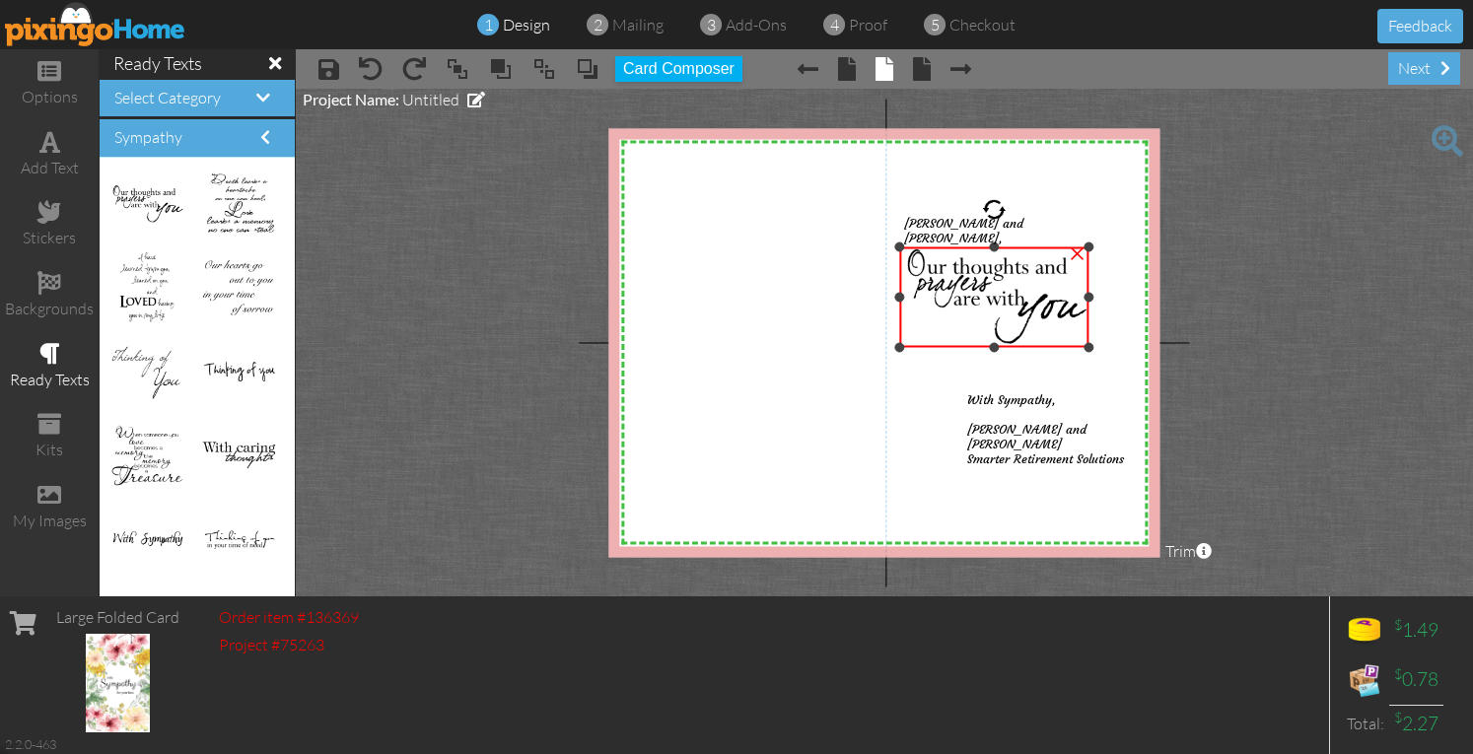
drag, startPoint x: 937, startPoint y: 326, endPoint x: 921, endPoint y: 347, distance: 26.0
click at [921, 347] on div "×" at bounding box center [993, 296] width 189 height 101
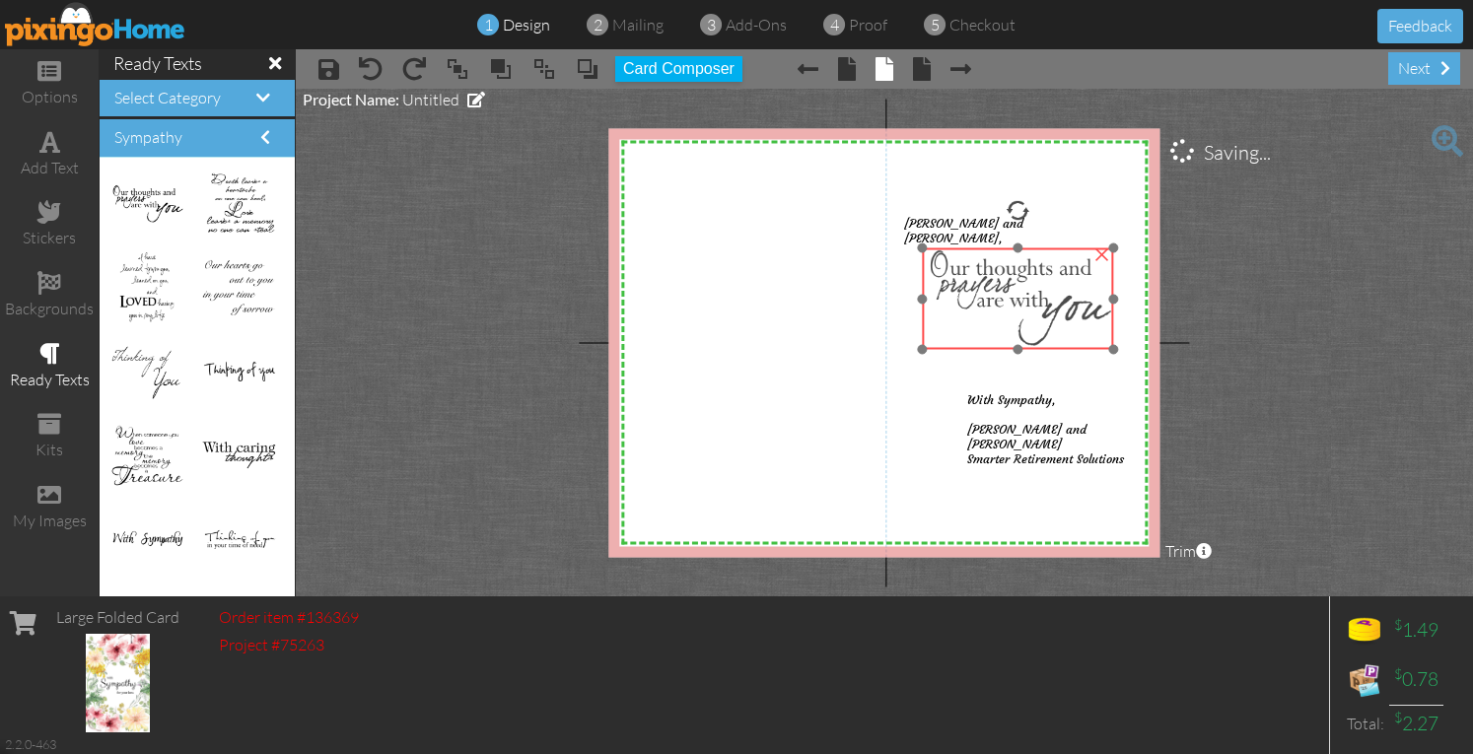
drag, startPoint x: 946, startPoint y: 320, endPoint x: 971, endPoint y: 321, distance: 24.7
click at [971, 321] on img at bounding box center [1017, 298] width 191 height 102
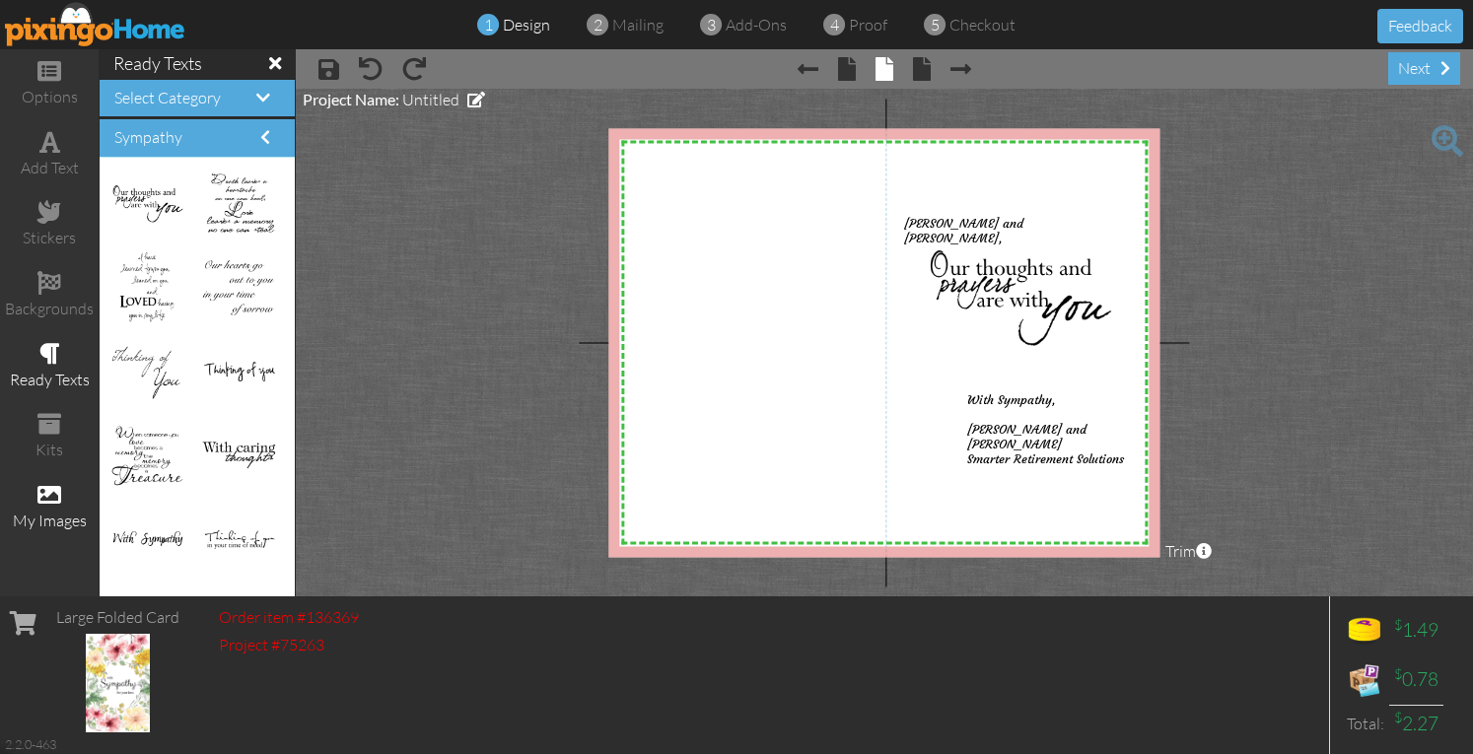
click at [41, 522] on div "my images" at bounding box center [49, 521] width 99 height 23
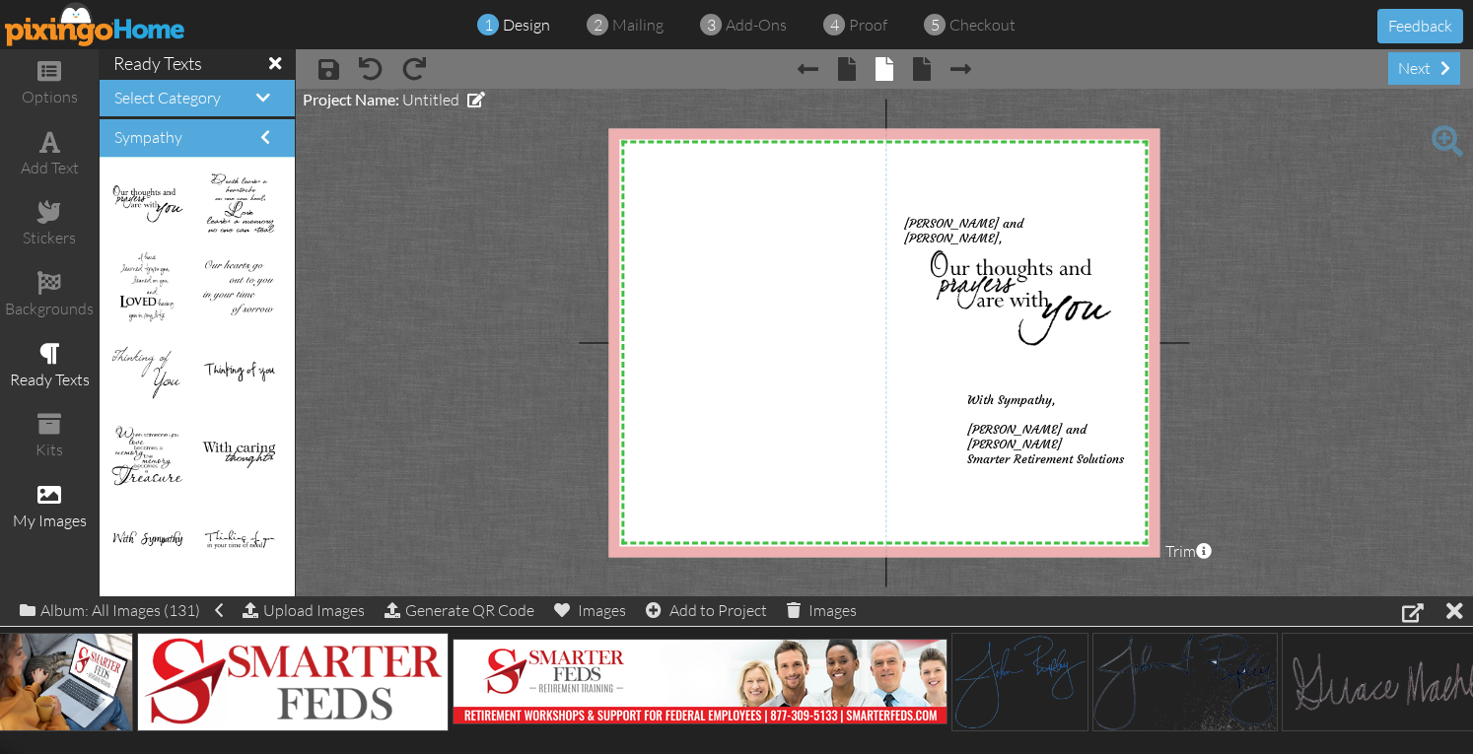
scroll to position [0, 6256]
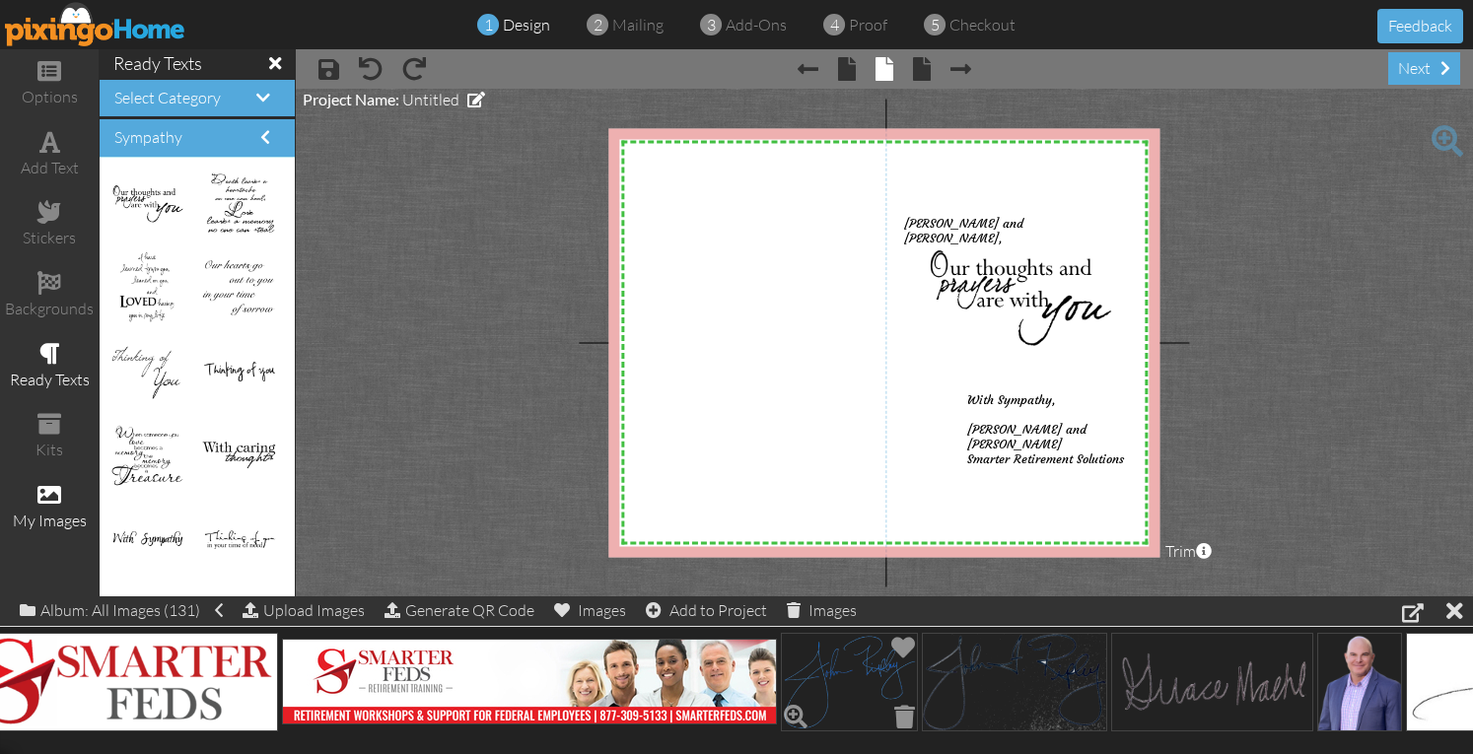
click at [855, 678] on img at bounding box center [849, 682] width 137 height 99
click at [771, 610] on div "(1) Add to Project" at bounding box center [734, 610] width 140 height 28
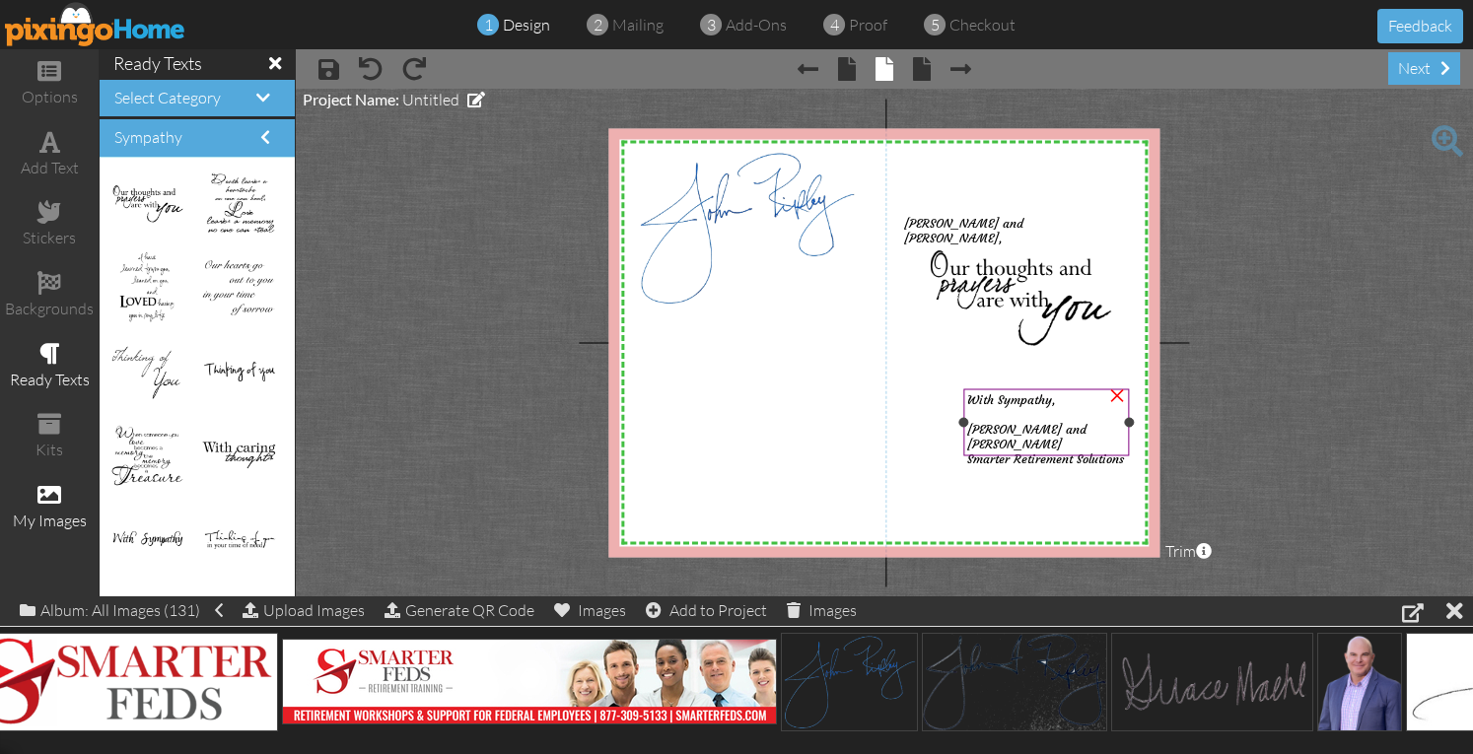
click at [1014, 452] on span "Smarter Retirement Solutions" at bounding box center [1045, 459] width 157 height 15
click at [1060, 406] on div "With Sympathy," at bounding box center [1046, 399] width 159 height 15
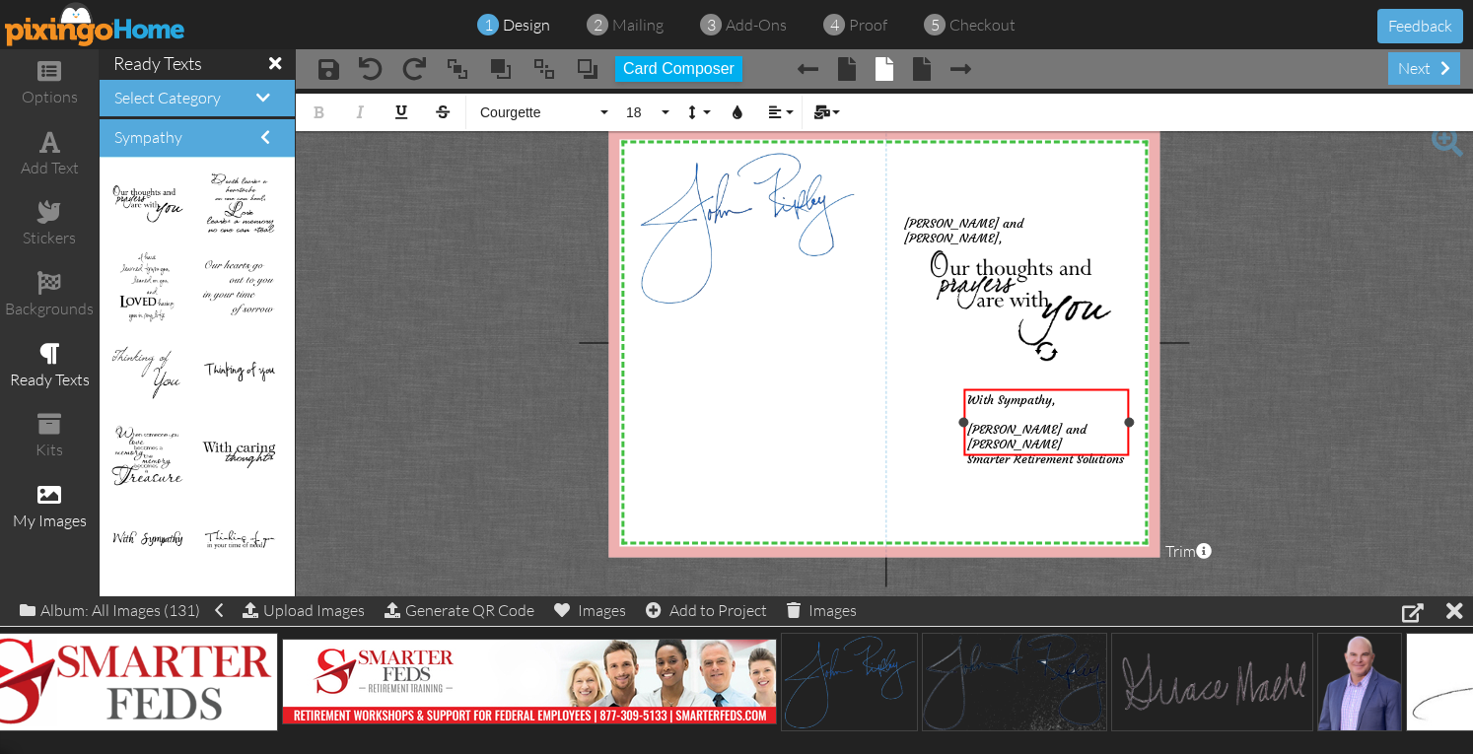
click at [1056, 401] on span "With Sympathy," at bounding box center [1011, 399] width 89 height 15
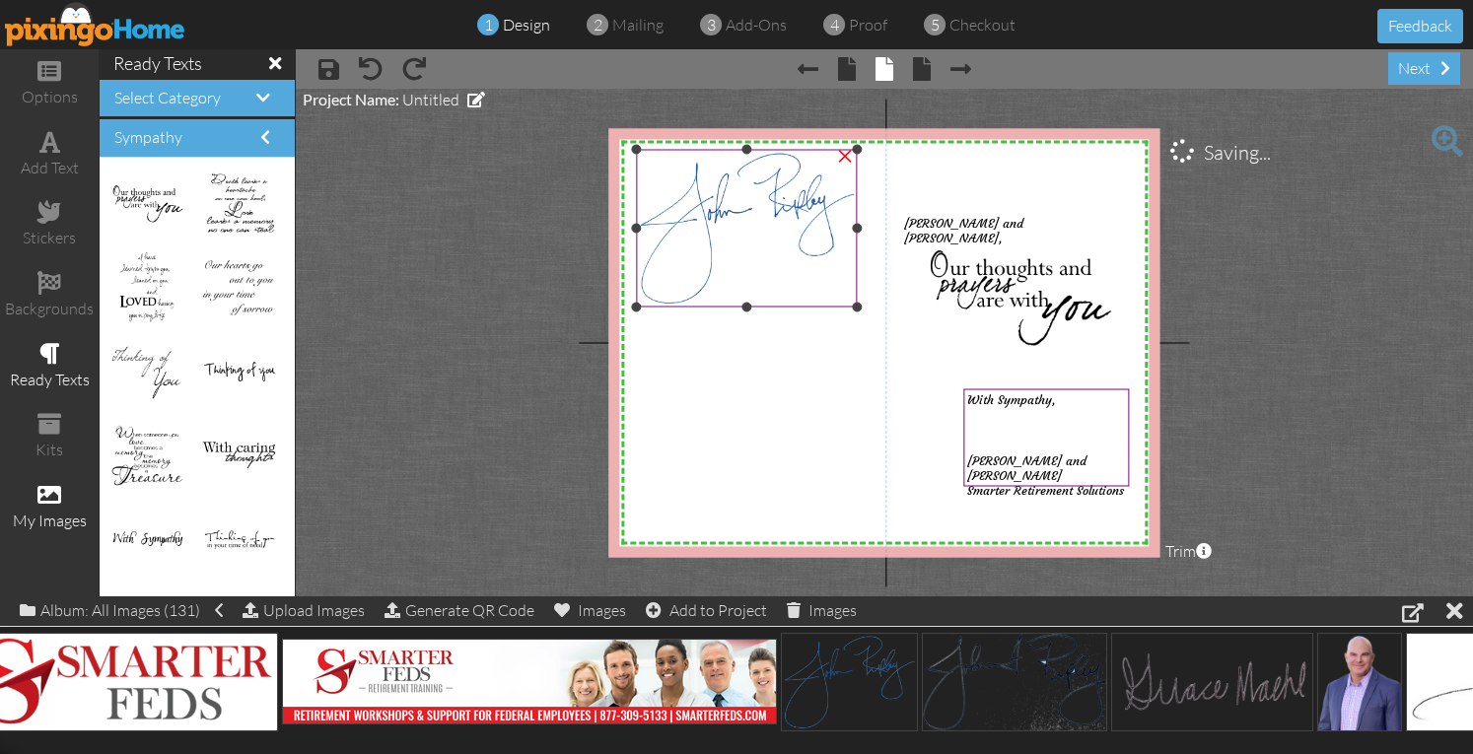
click at [759, 244] on img at bounding box center [746, 229] width 221 height 158
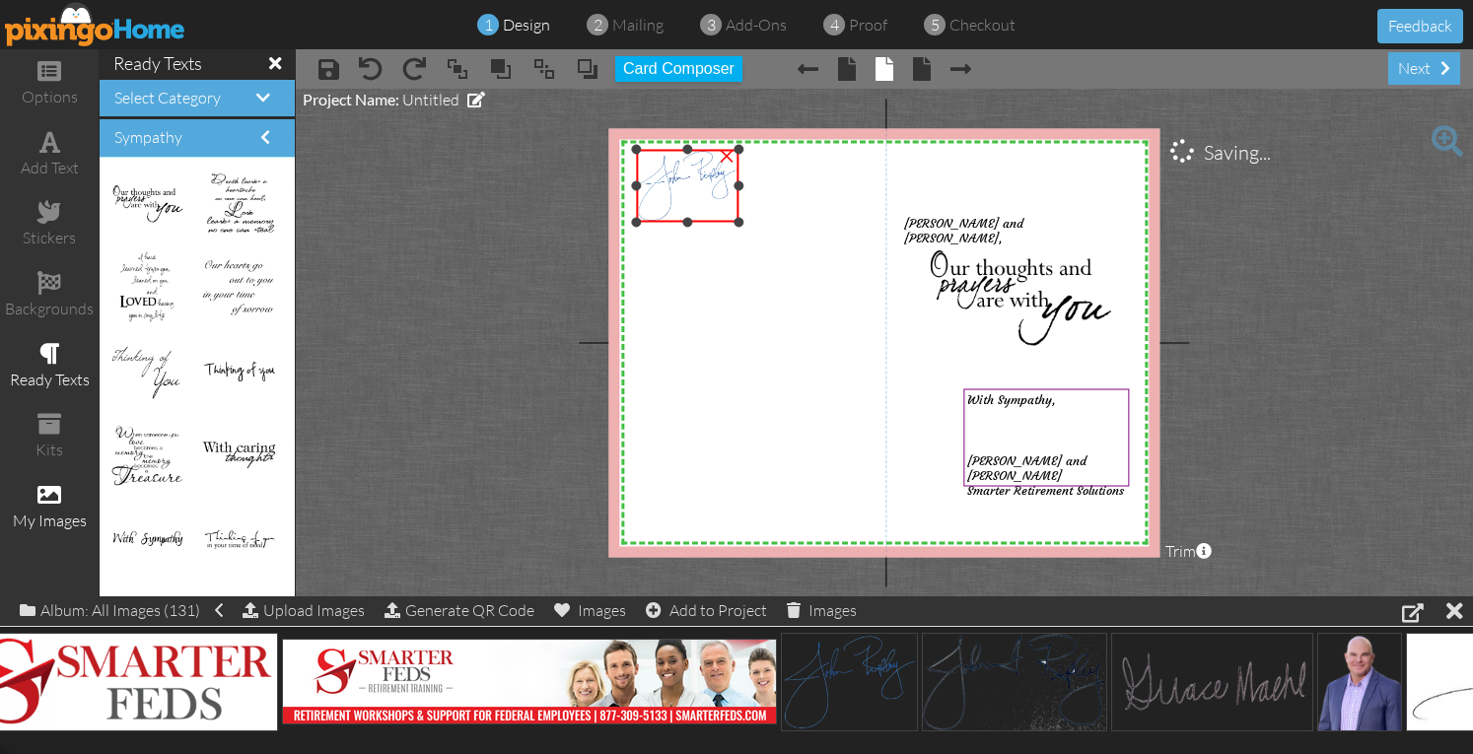
drag, startPoint x: 854, startPoint y: 307, endPoint x: 741, endPoint y: 222, distance: 140.8
click at [741, 222] on div at bounding box center [739, 223] width 10 height 10
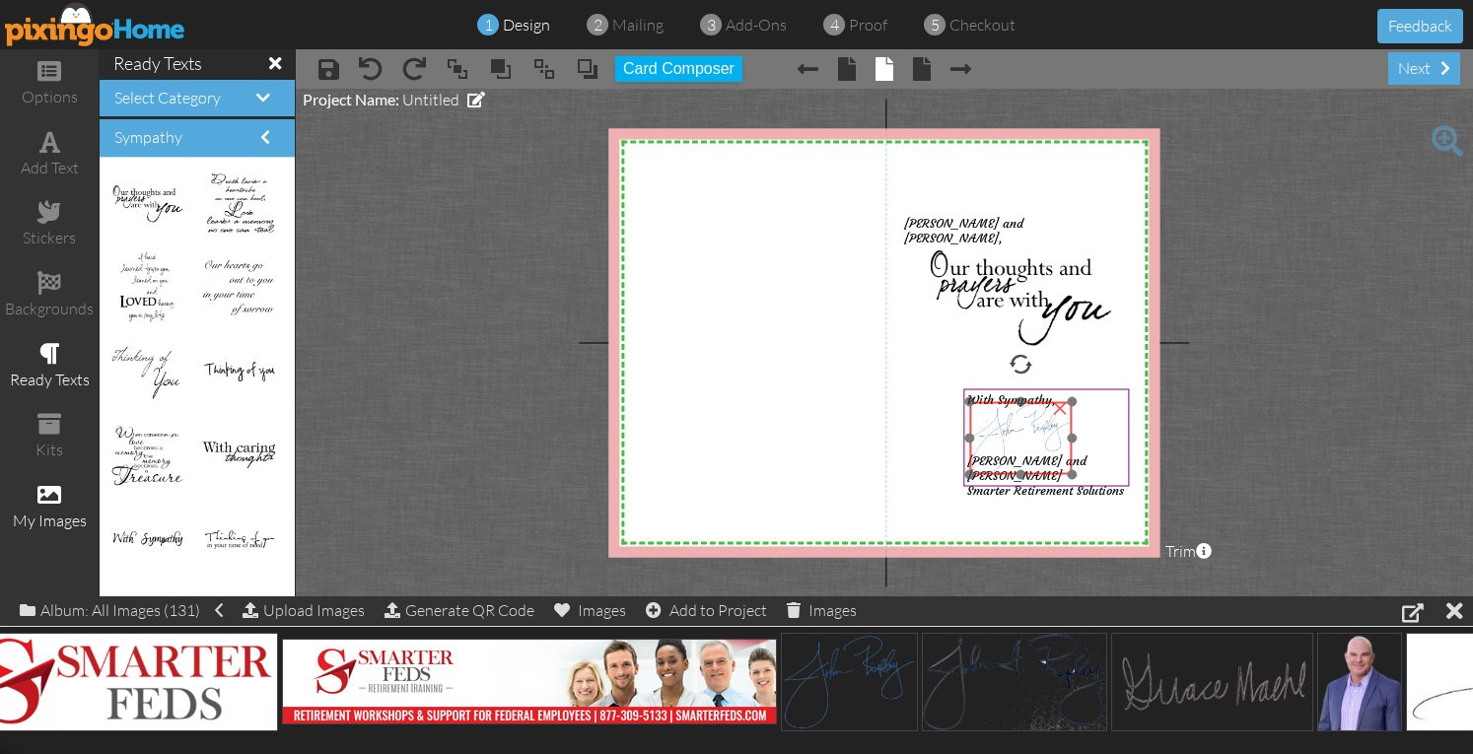
drag, startPoint x: 688, startPoint y: 178, endPoint x: 1021, endPoint y: 431, distance: 418.0
click at [1021, 431] on img at bounding box center [1020, 438] width 103 height 73
click at [1030, 372] on div at bounding box center [1030, 365] width 27 height 27
drag, startPoint x: 1076, startPoint y: 411, endPoint x: 1096, endPoint y: 401, distance: 22.9
click at [1096, 401] on div at bounding box center [1095, 399] width 11 height 11
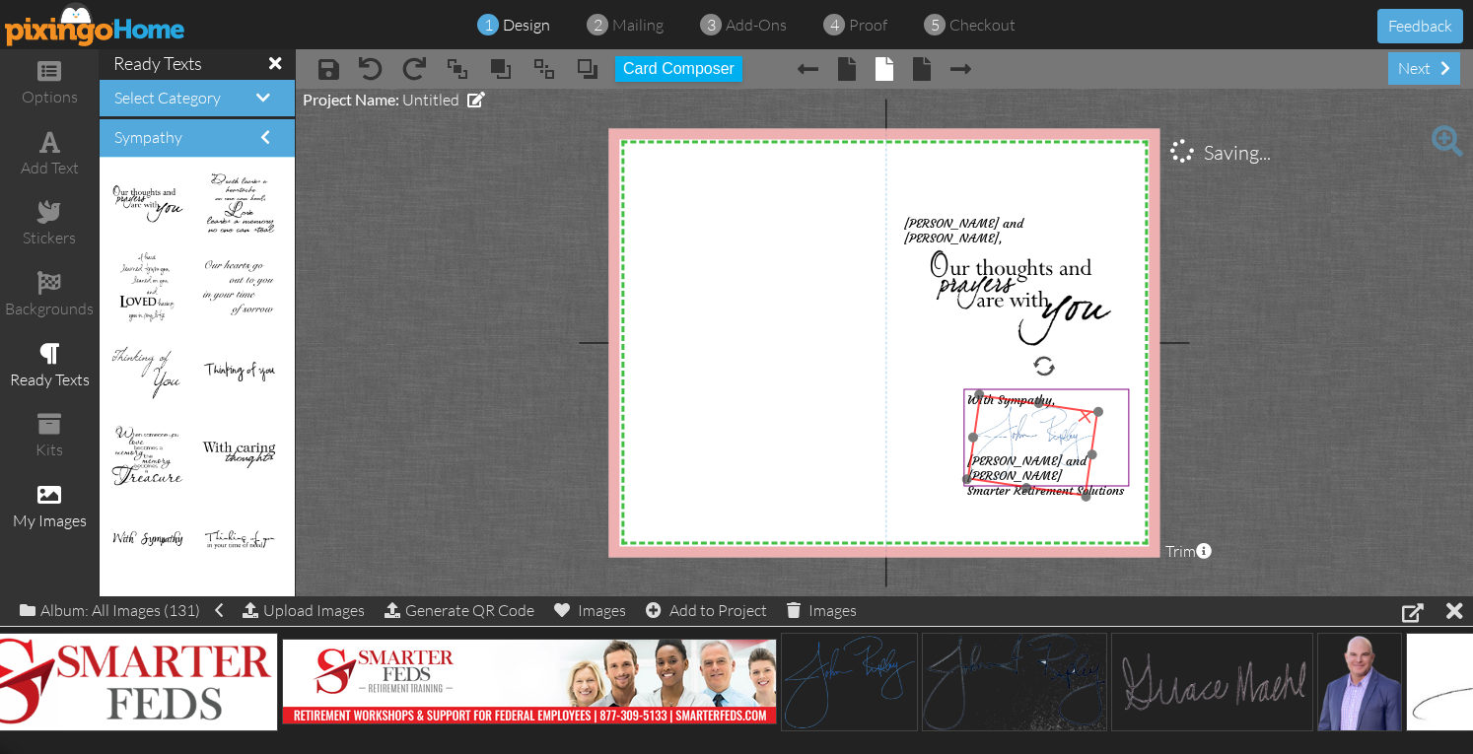
drag, startPoint x: 1049, startPoint y: 435, endPoint x: 1051, endPoint y: 447, distance: 12.0
click at [1051, 447] on img at bounding box center [1032, 445] width 131 height 103
click at [1333, 447] on project-studio-wrapper "X X X X X X X X X X X X X X X X X X X X X X X X X X X X X X X X X X X X X X X X…" at bounding box center [884, 343] width 1177 height 508
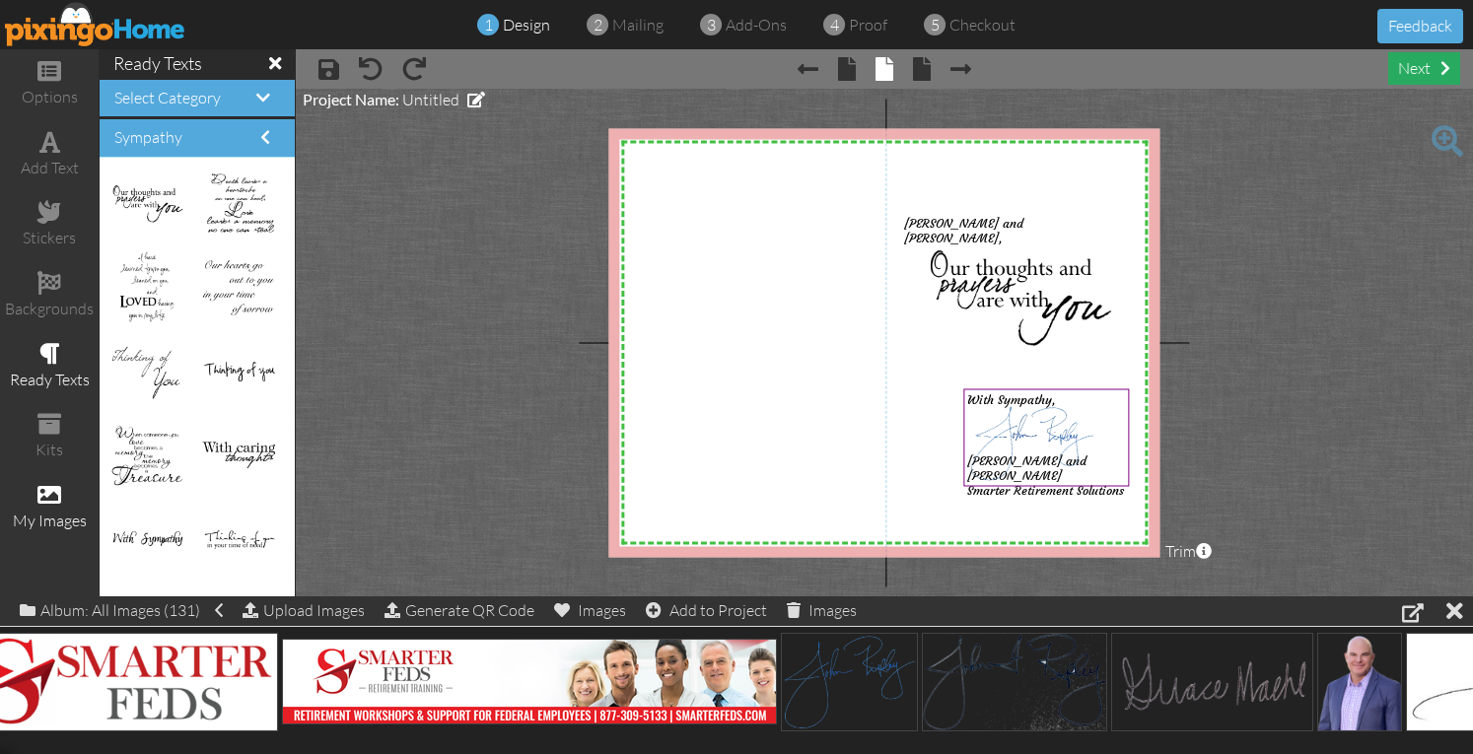
click at [1410, 72] on div "next" at bounding box center [1424, 68] width 72 height 33
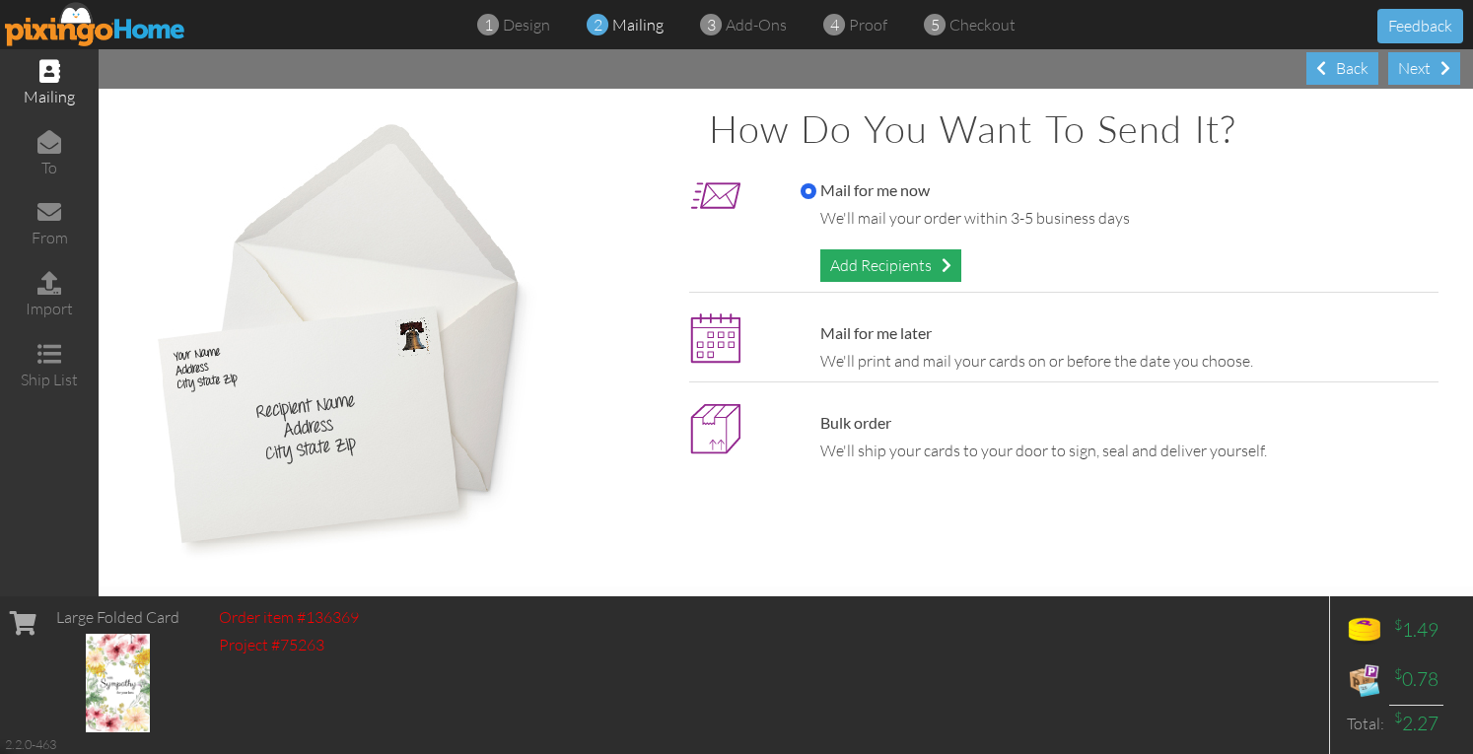
click at [914, 262] on div "Add Recipients" at bounding box center [890, 265] width 141 height 33
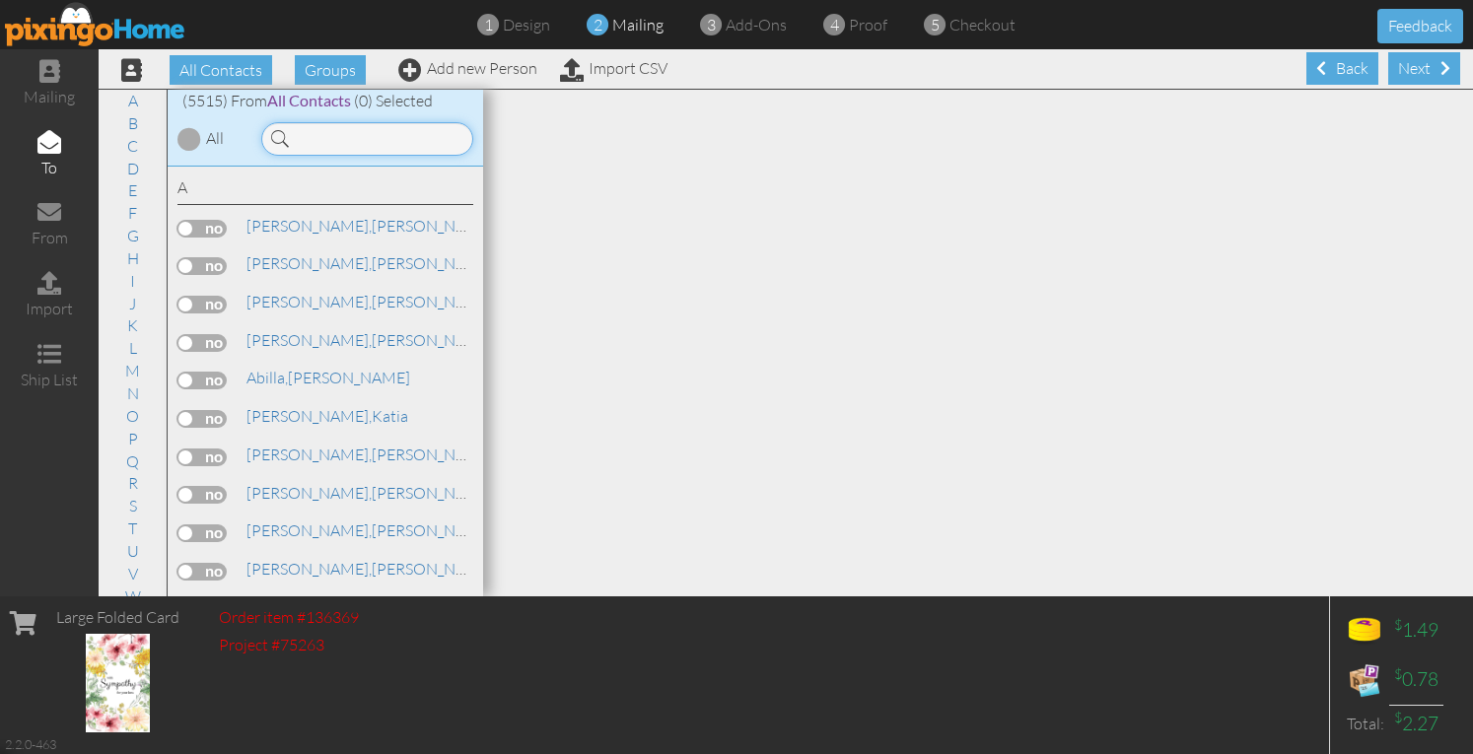
click at [354, 140] on input at bounding box center [367, 139] width 212 height 34
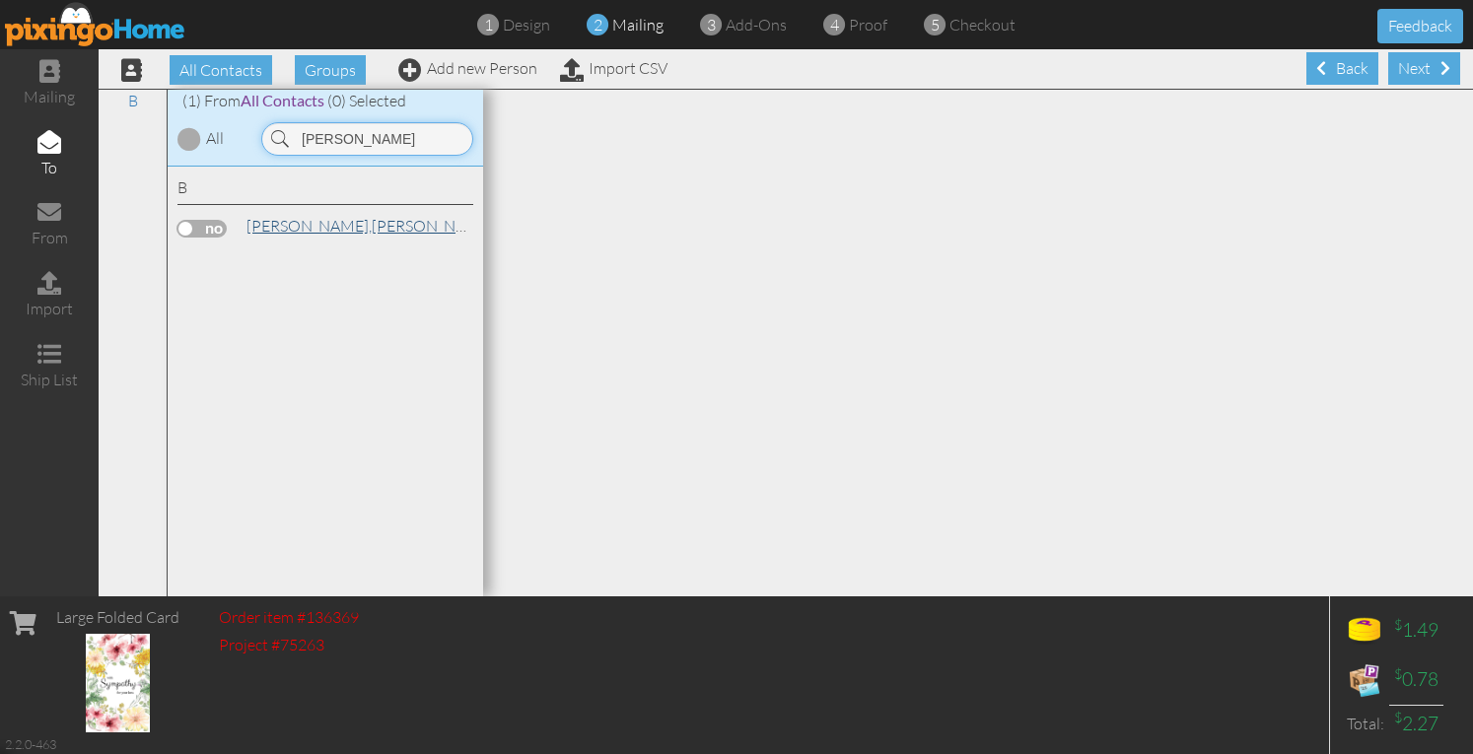
type input "[PERSON_NAME]"
click at [264, 222] on span "[PERSON_NAME]," at bounding box center [308, 226] width 125 height 20
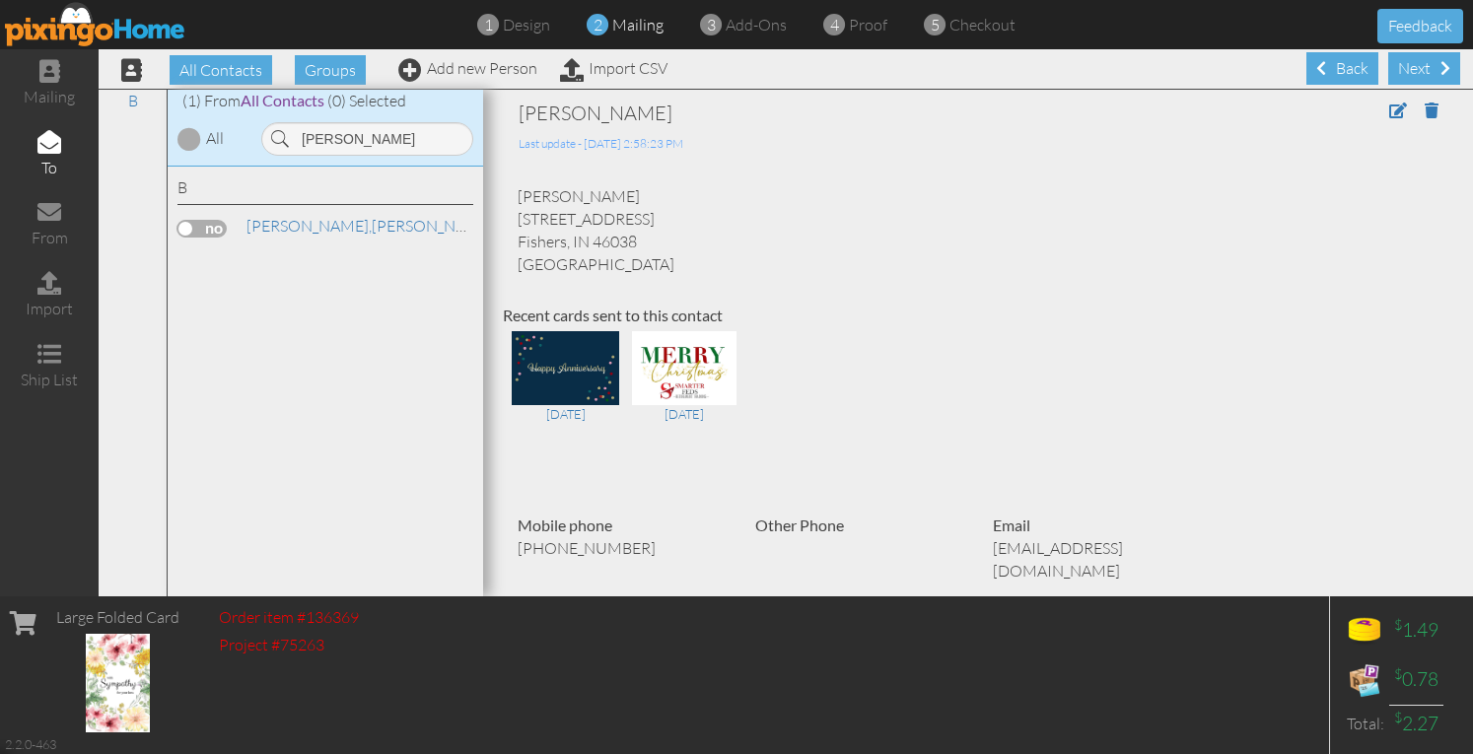
click at [217, 226] on label at bounding box center [201, 229] width 49 height 18
click at [0, 0] on input "checkbox" at bounding box center [0, 0] width 0 height 0
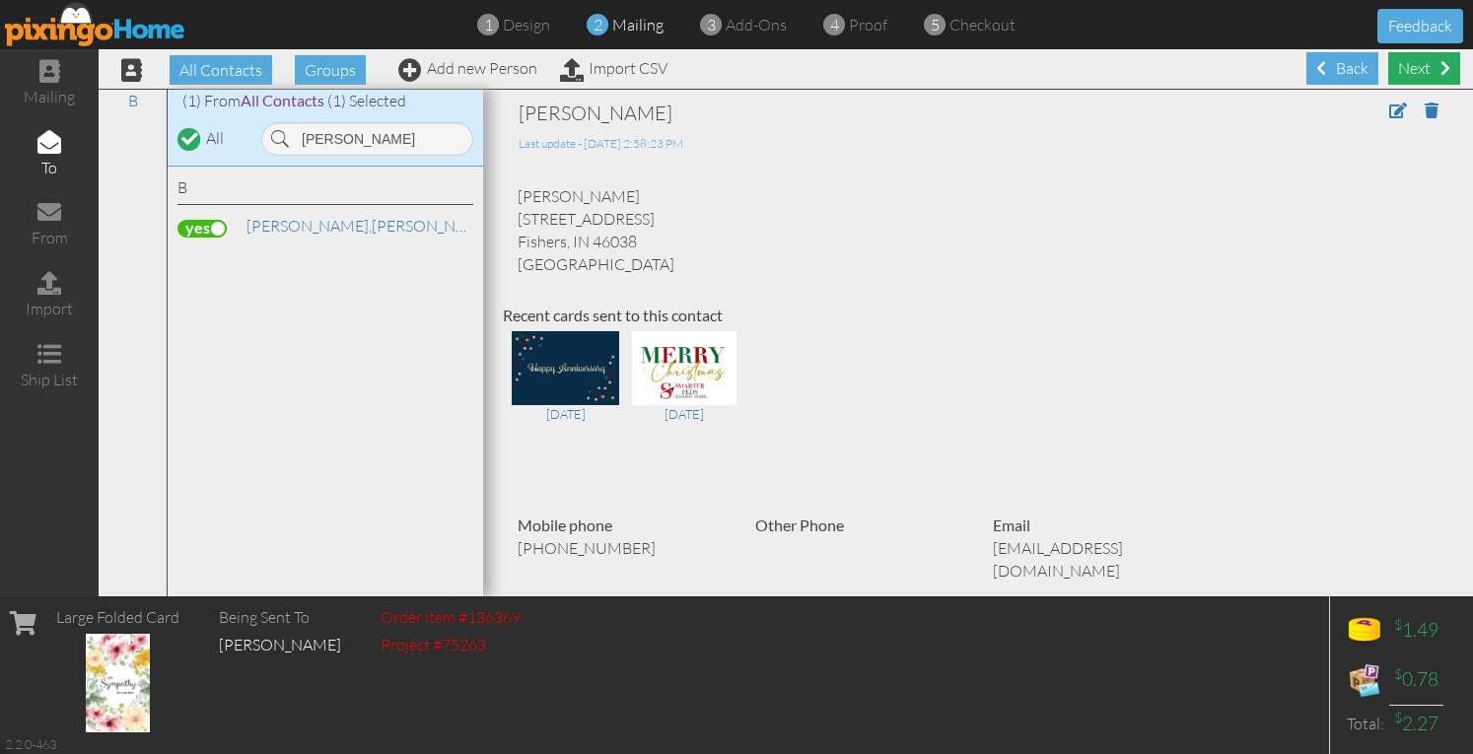
click at [1408, 71] on div "Next" at bounding box center [1424, 68] width 72 height 33
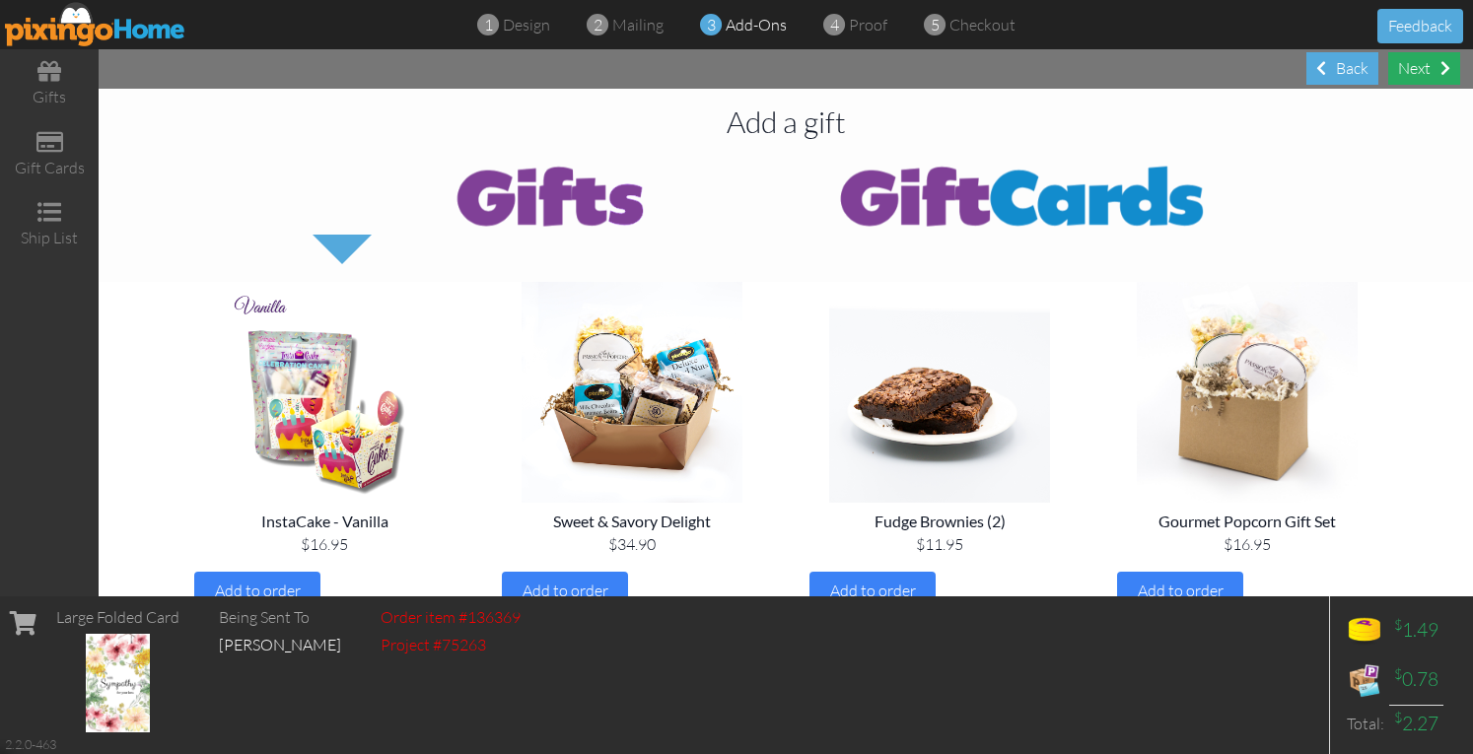
click at [1404, 74] on div "Next" at bounding box center [1424, 68] width 72 height 33
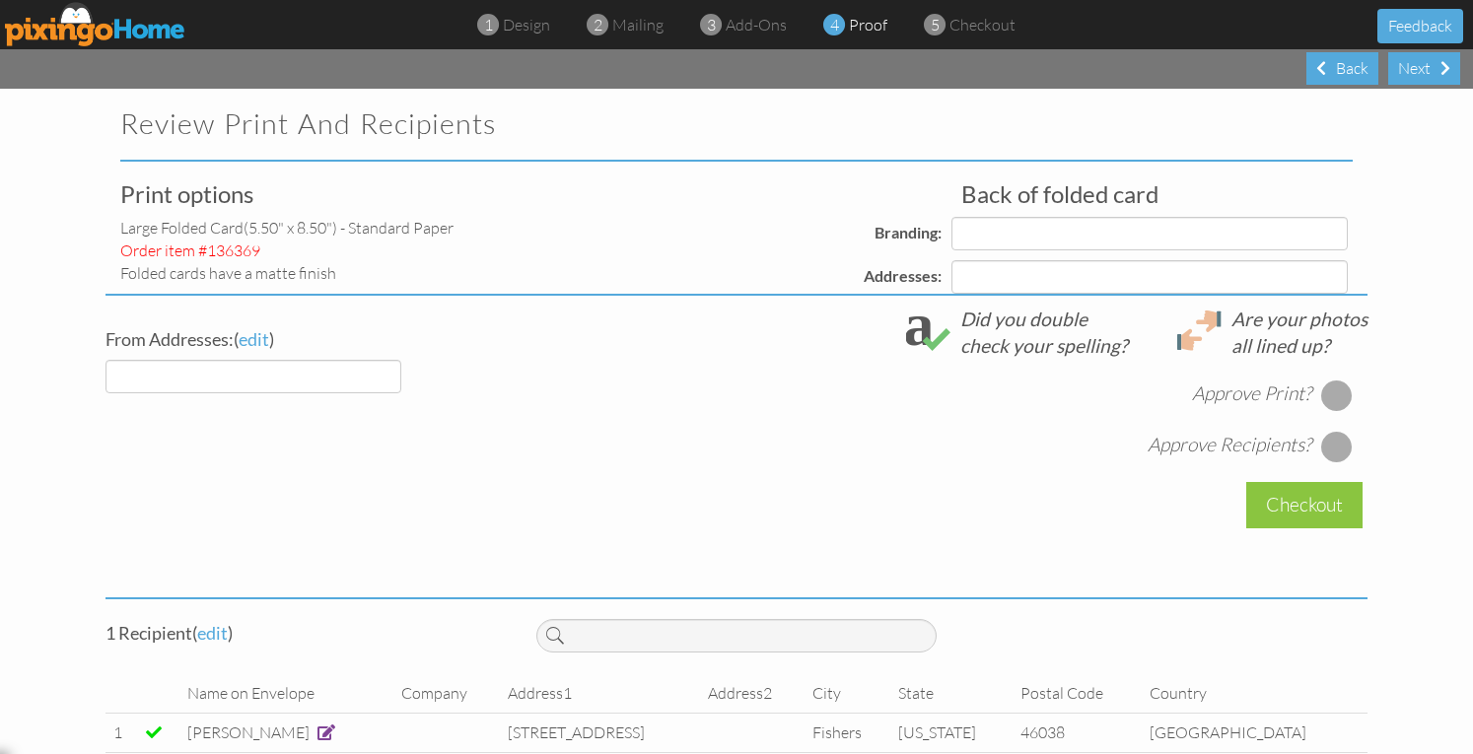
select select "object:44248"
select select "object:44266"
select select "object:44252"
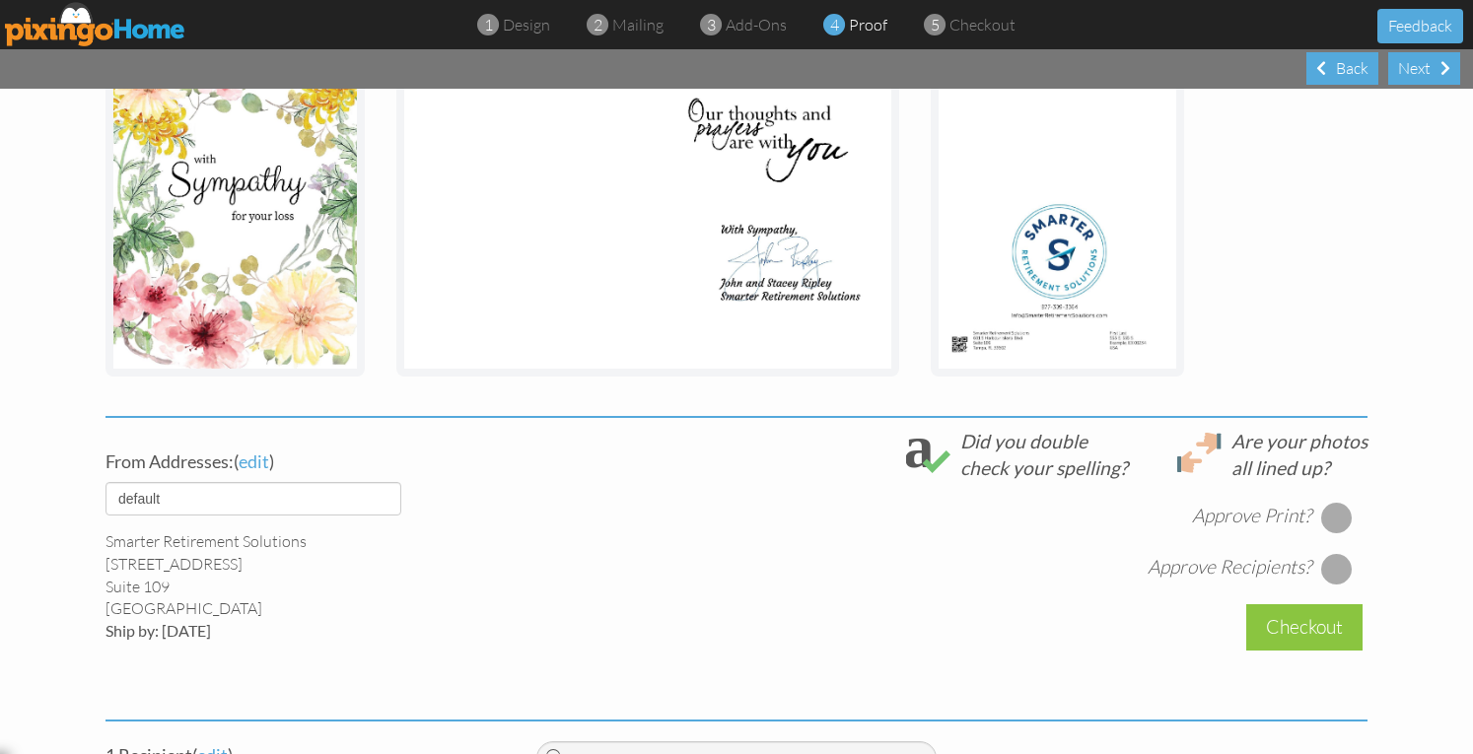
scroll to position [554, 0]
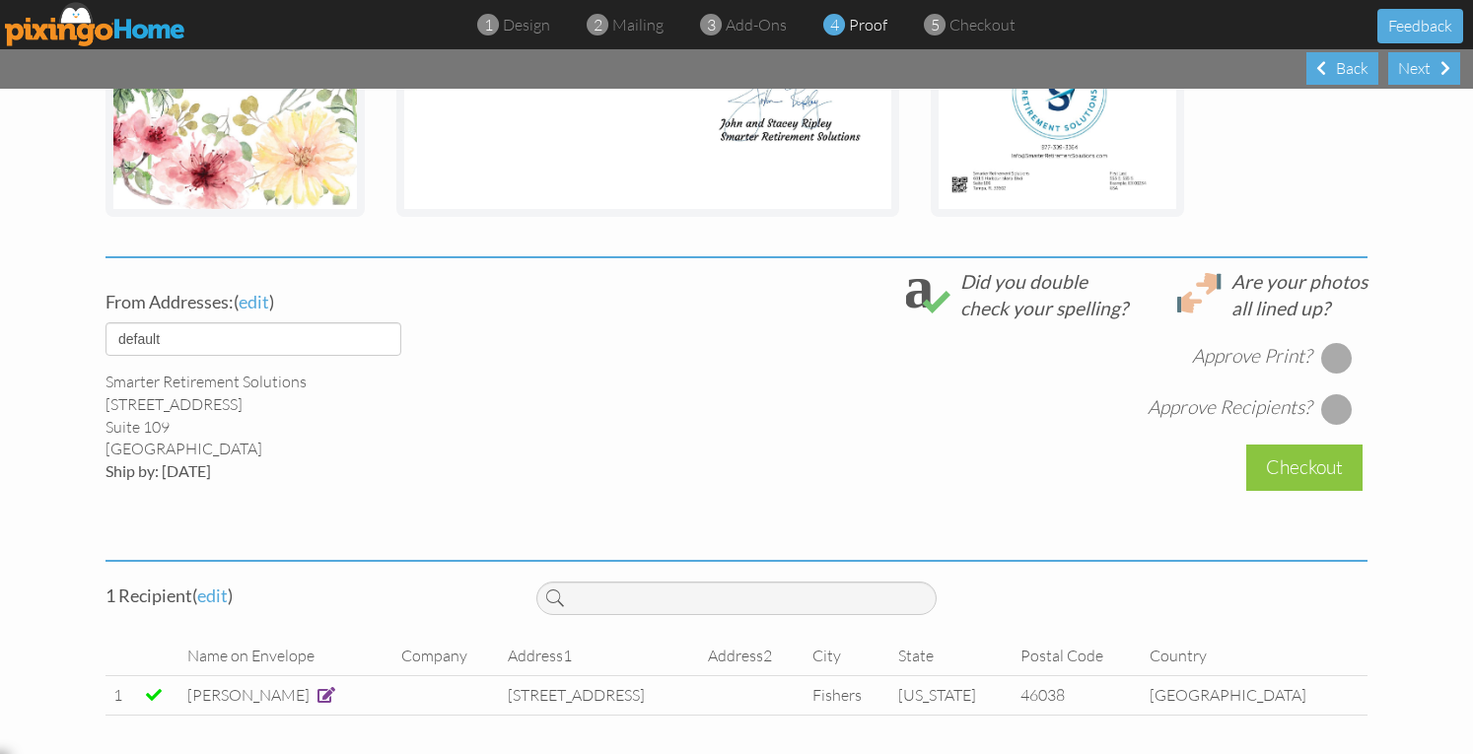
click at [317, 699] on span at bounding box center [326, 695] width 18 height 16
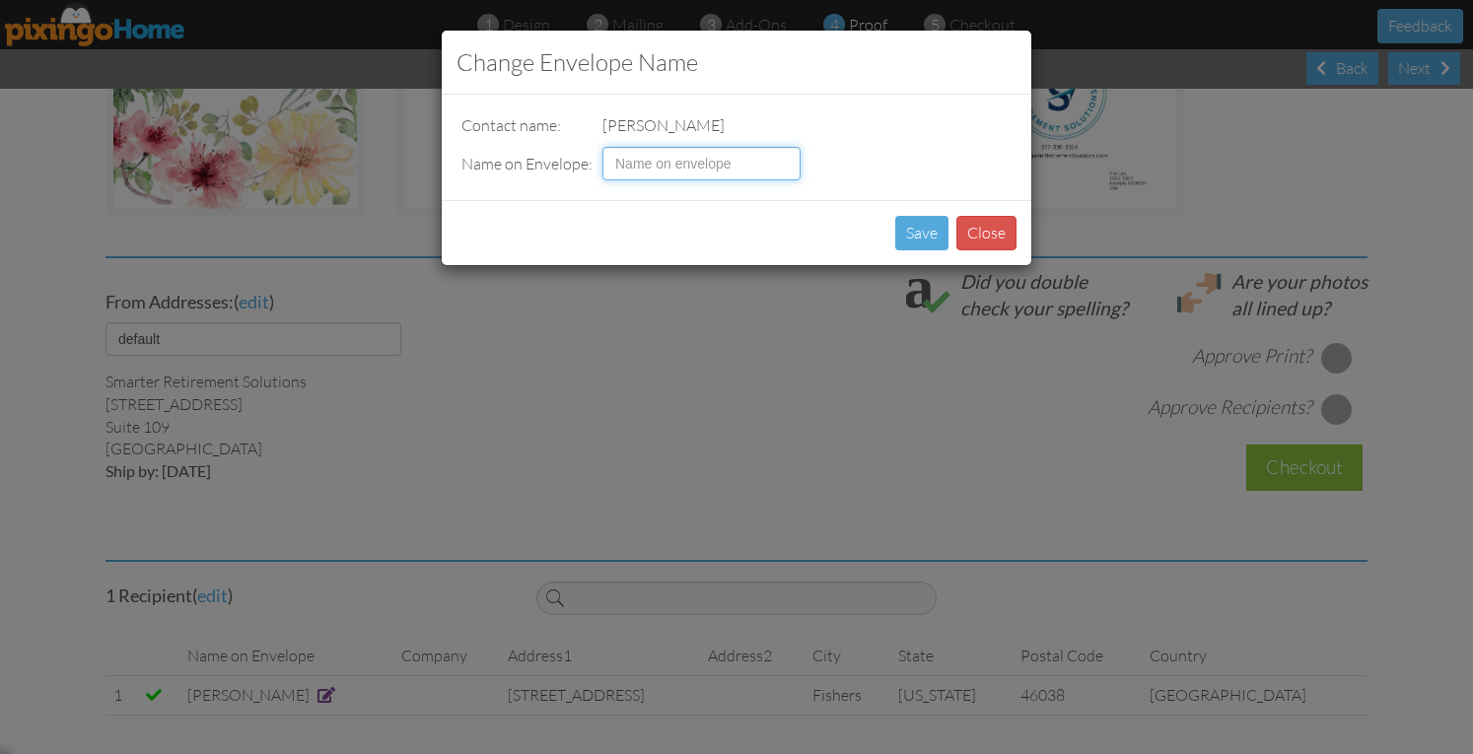
click at [623, 164] on input at bounding box center [701, 164] width 198 height 34
type input "[PERSON_NAME] and [PERSON_NAME]"
click at [923, 234] on button "Save" at bounding box center [921, 233] width 53 height 35
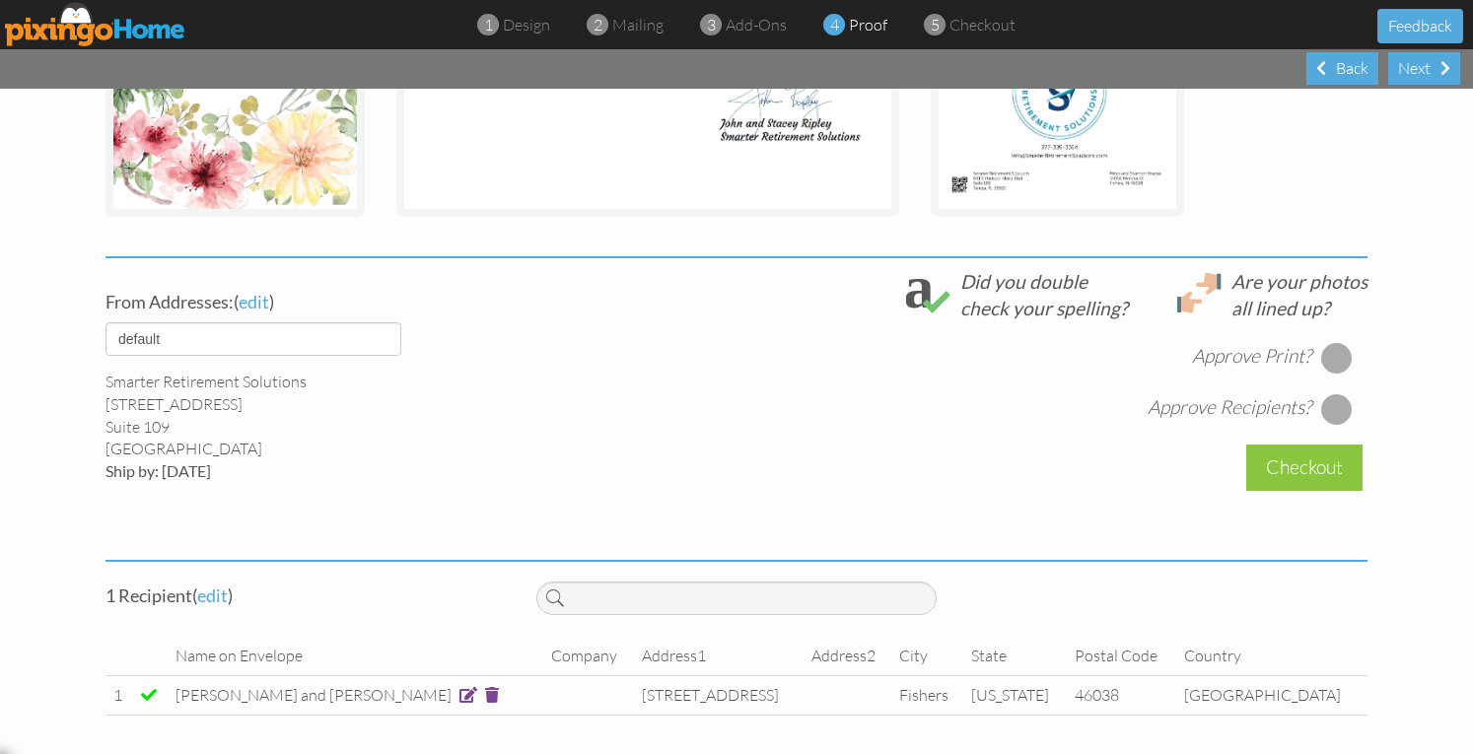
click at [1333, 358] on div at bounding box center [1337, 358] width 32 height 32
click at [1335, 409] on div at bounding box center [1337, 409] width 32 height 32
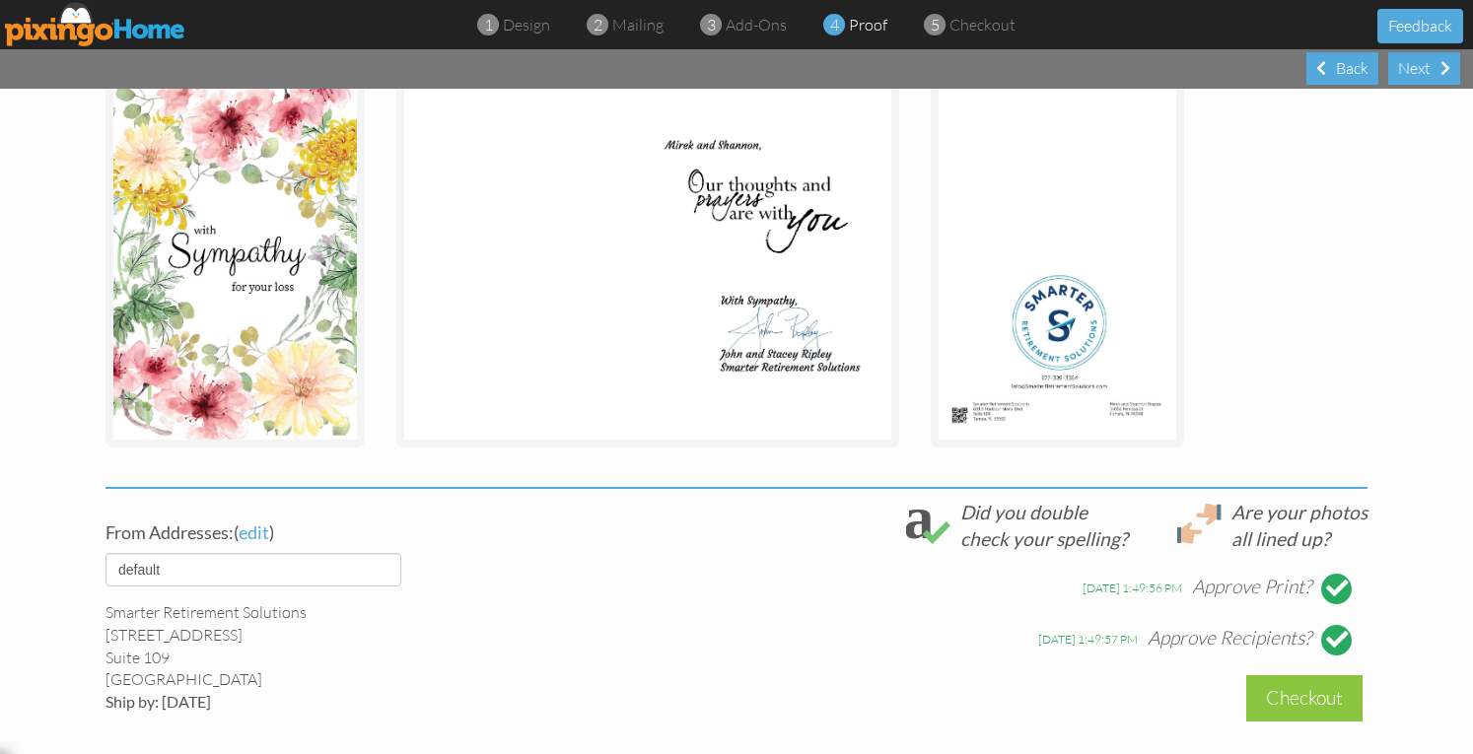
scroll to position [357, 0]
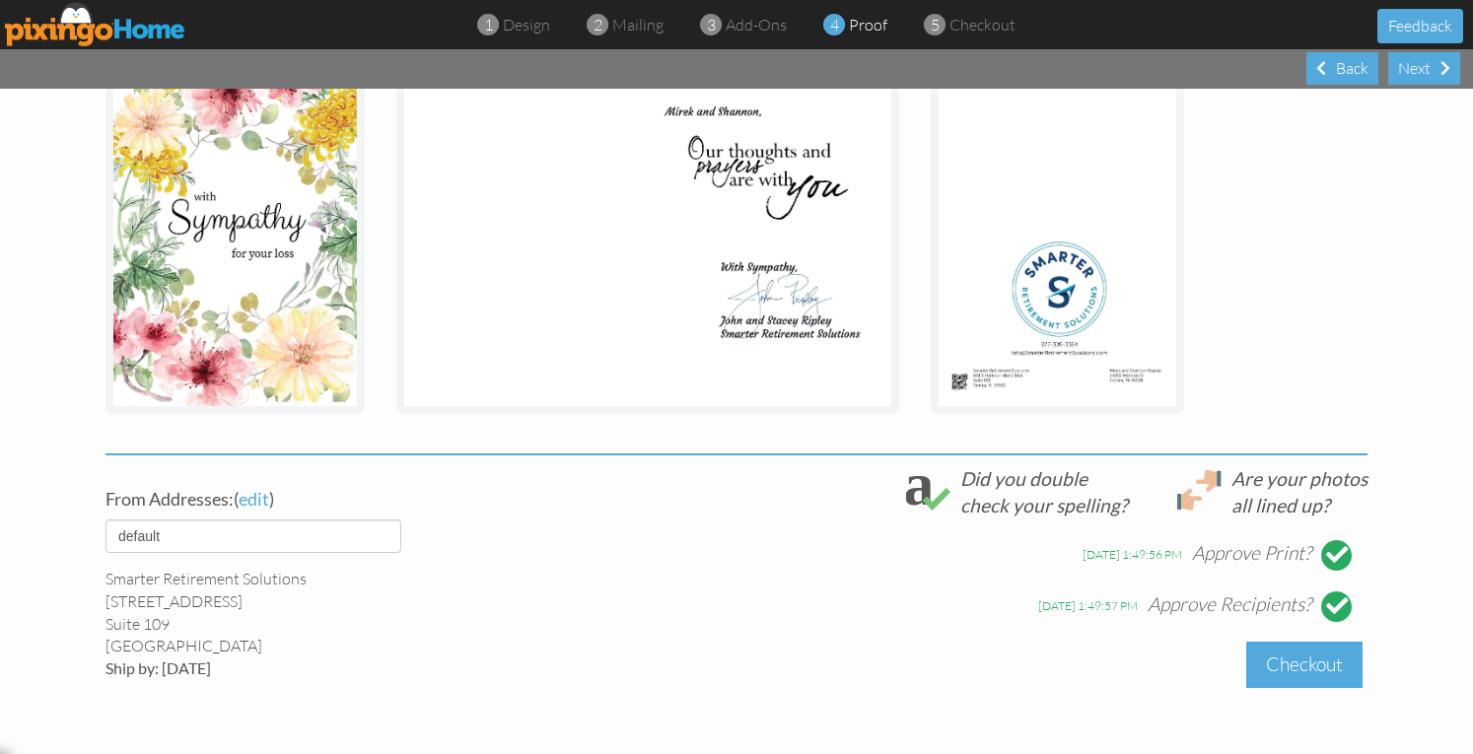
click at [1255, 653] on div "Checkout" at bounding box center [1304, 665] width 116 height 46
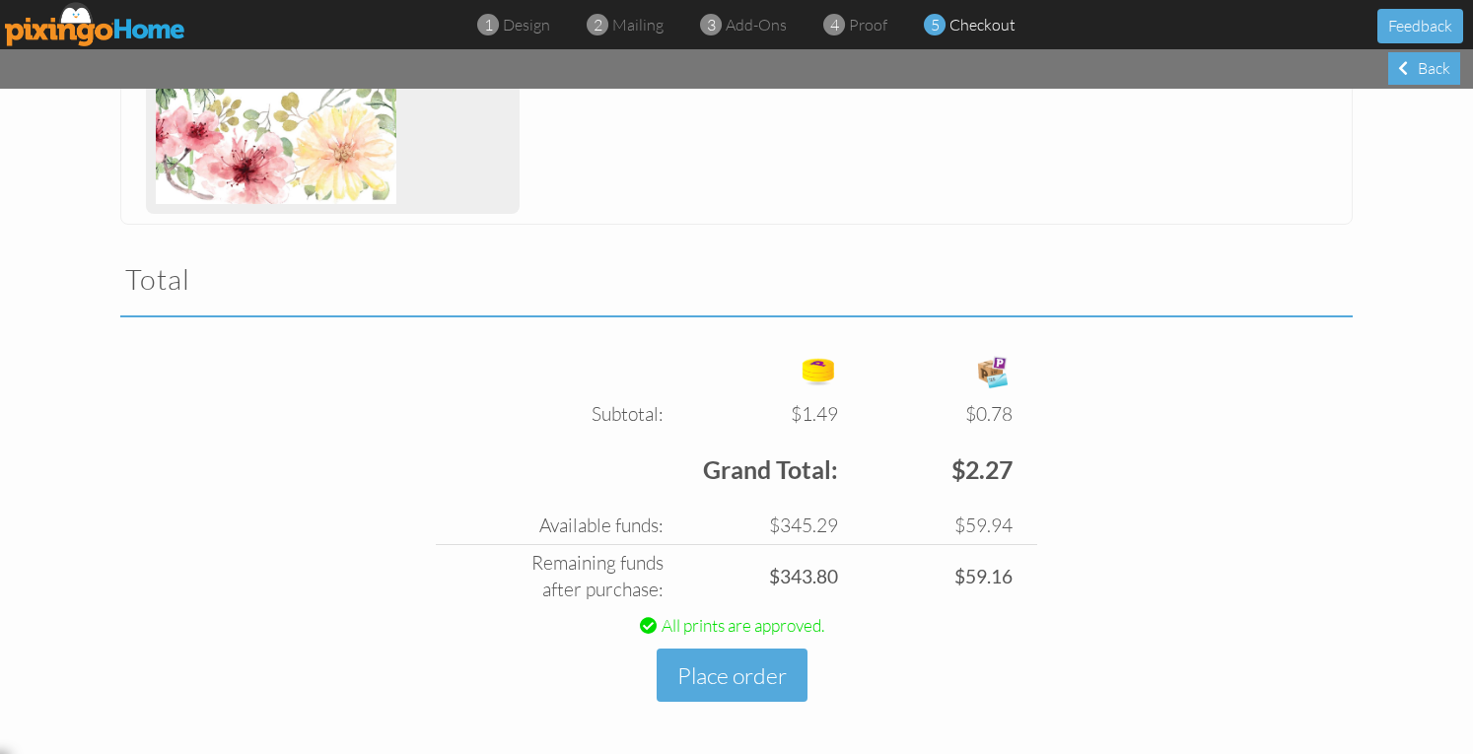
scroll to position [515, 0]
click at [743, 675] on button "Place order" at bounding box center [732, 676] width 151 height 54
